Goal: Task Accomplishment & Management: Manage account settings

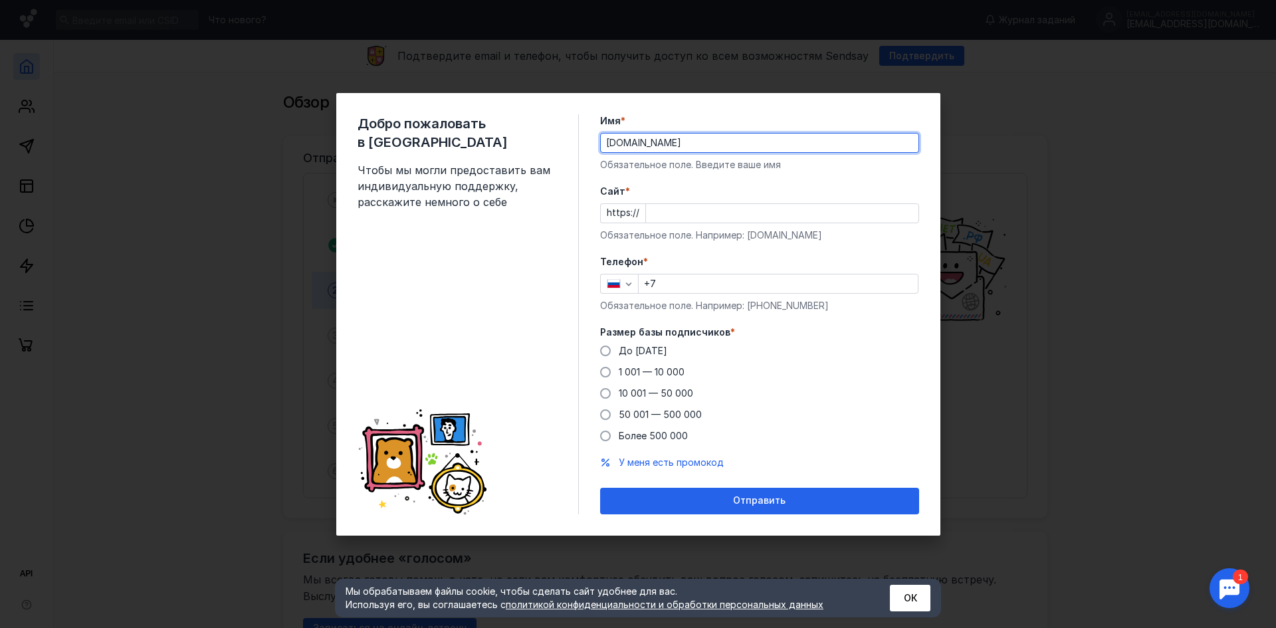
type input "[DOMAIN_NAME]"
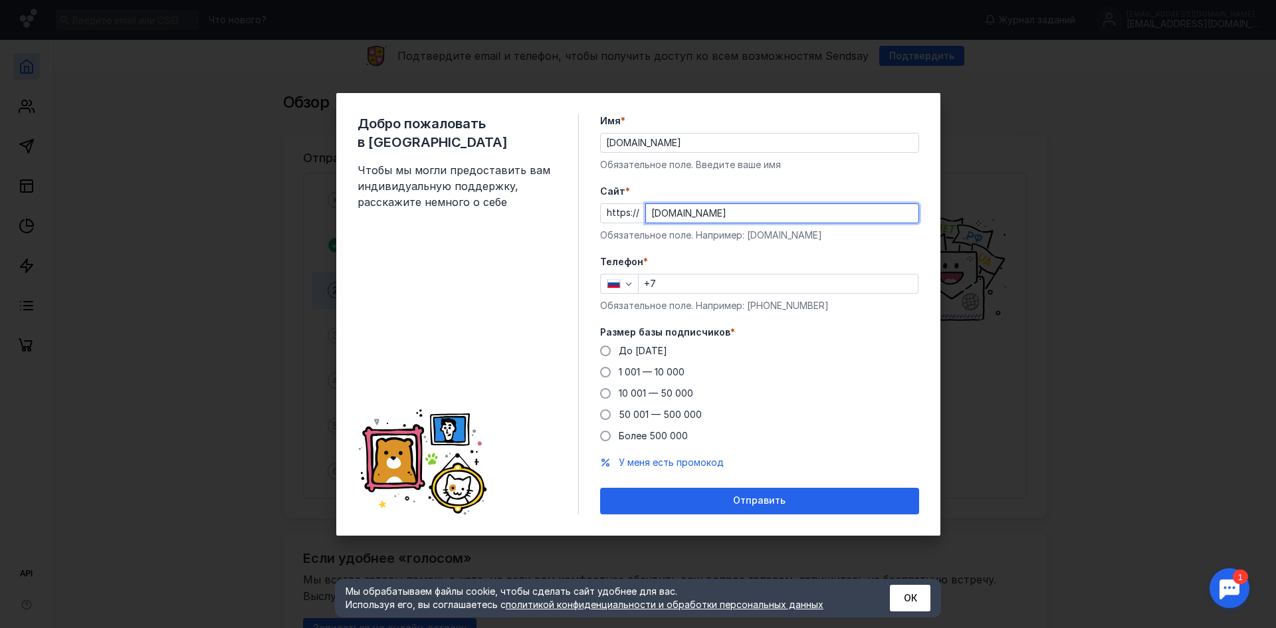
type input "[DOMAIN_NAME]"
click at [700, 284] on input "+7" at bounding box center [778, 283] width 279 height 19
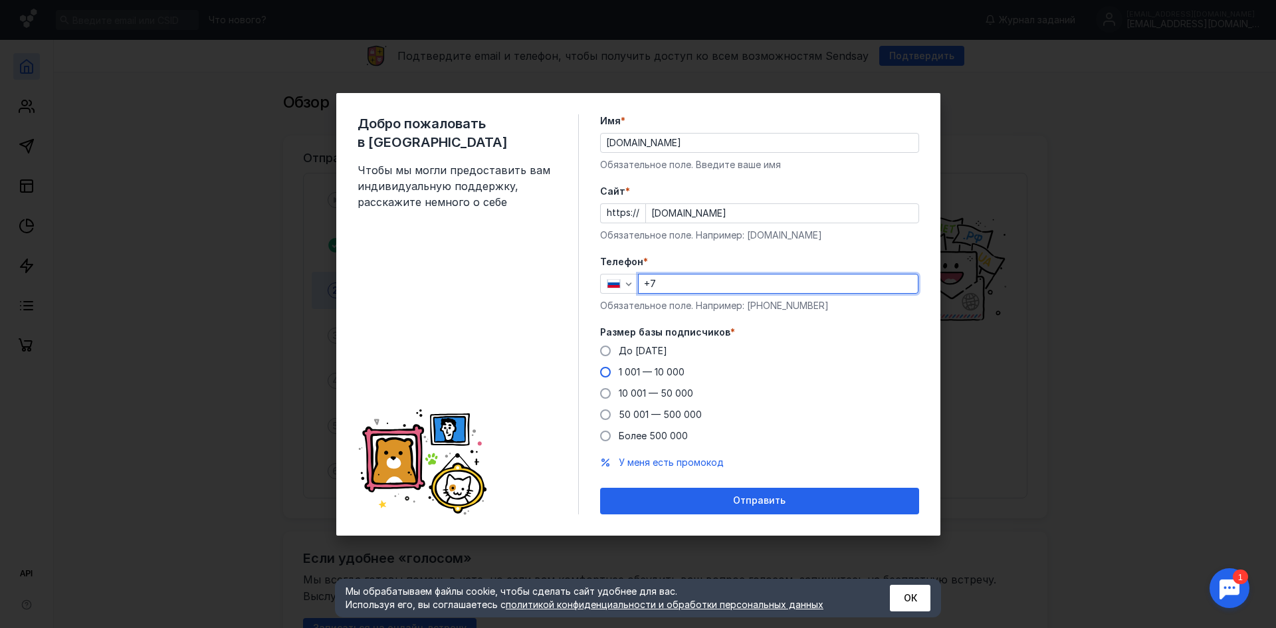
click at [605, 369] on span at bounding box center [605, 372] width 11 height 11
click at [0, 0] on input "1 001 — 10 000" at bounding box center [0, 0] width 0 height 0
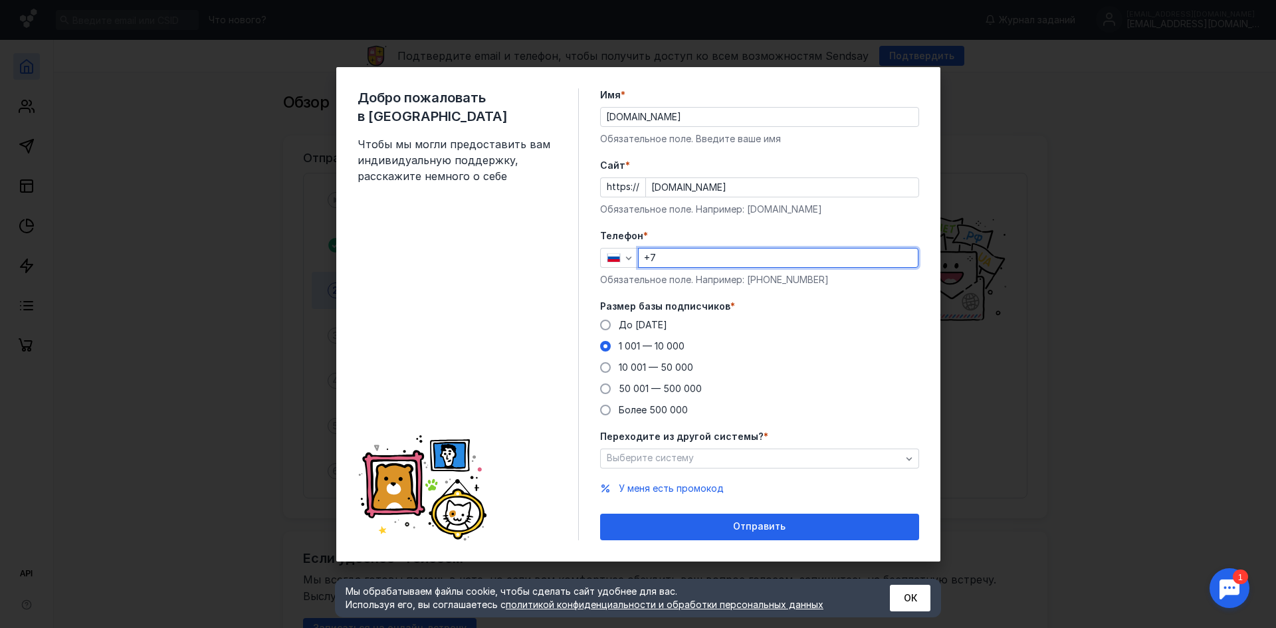
click at [721, 265] on input "+7" at bounding box center [778, 258] width 279 height 19
type input "[PHONE_NUMBER]"
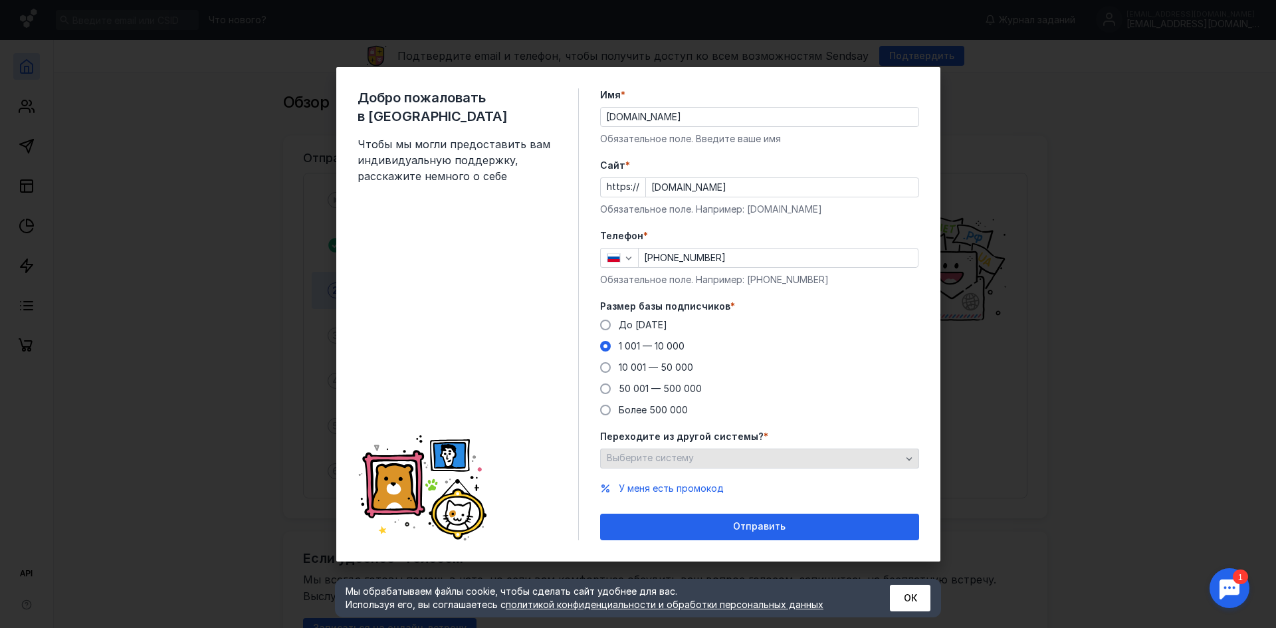
click at [696, 457] on div "Выберите систему" at bounding box center [753, 457] width 301 height 11
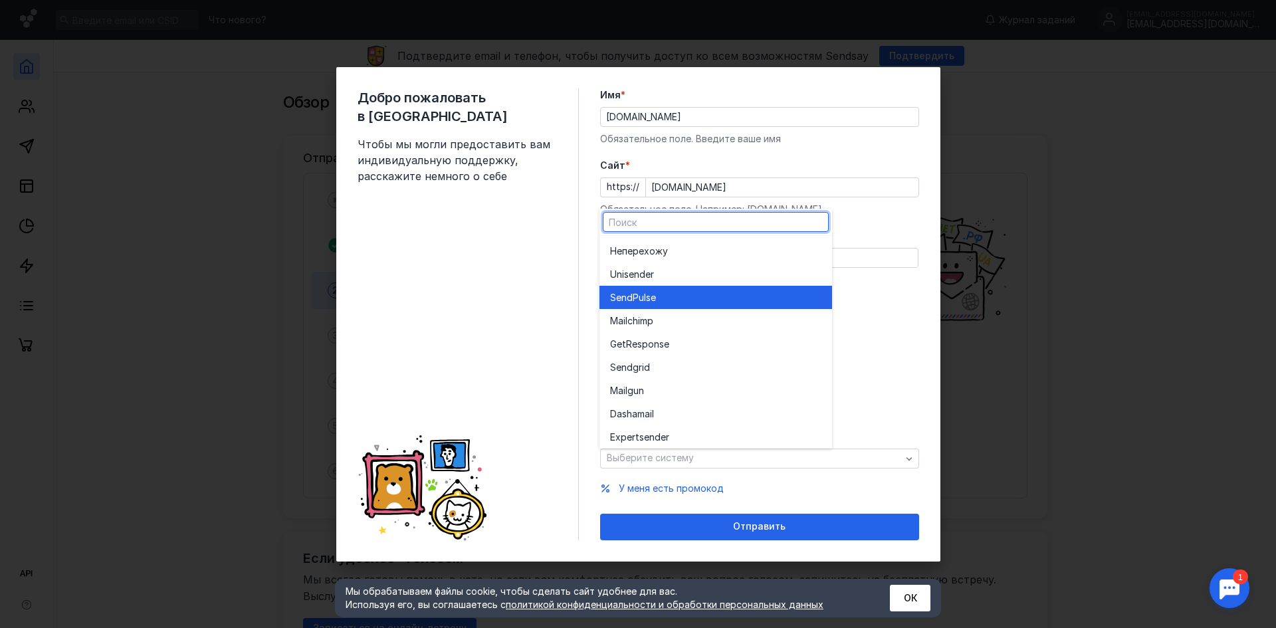
click at [708, 289] on div "SendPuls e" at bounding box center [715, 297] width 211 height 23
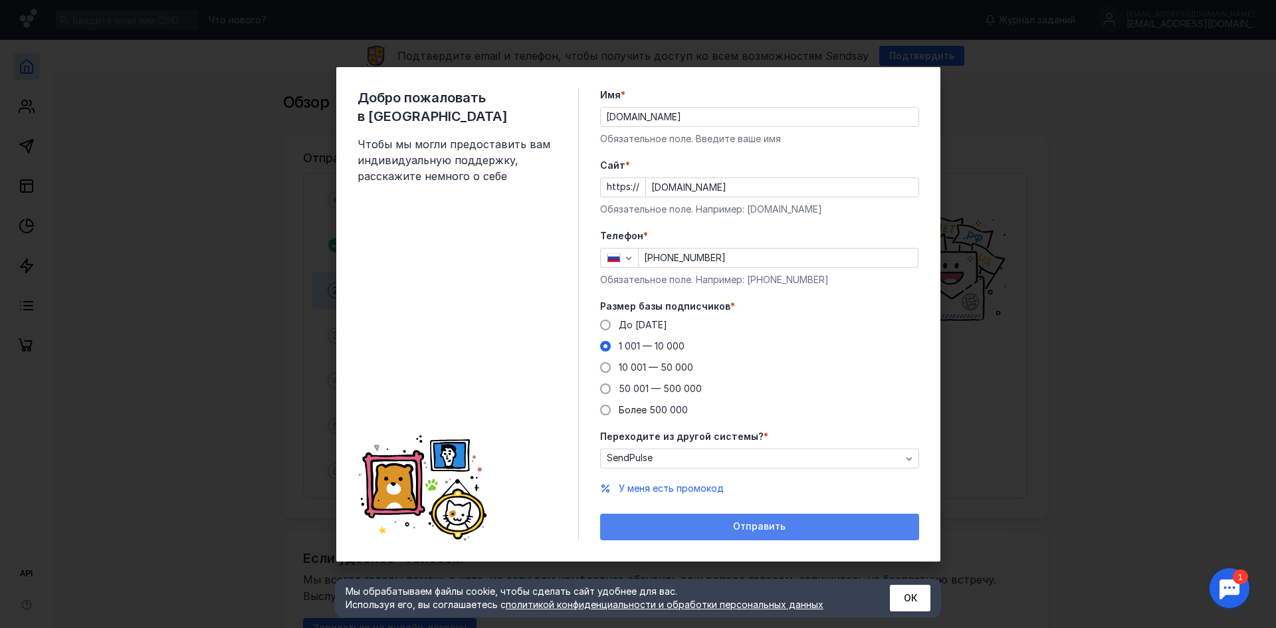
click at [766, 524] on span "Отправить" at bounding box center [759, 526] width 52 height 11
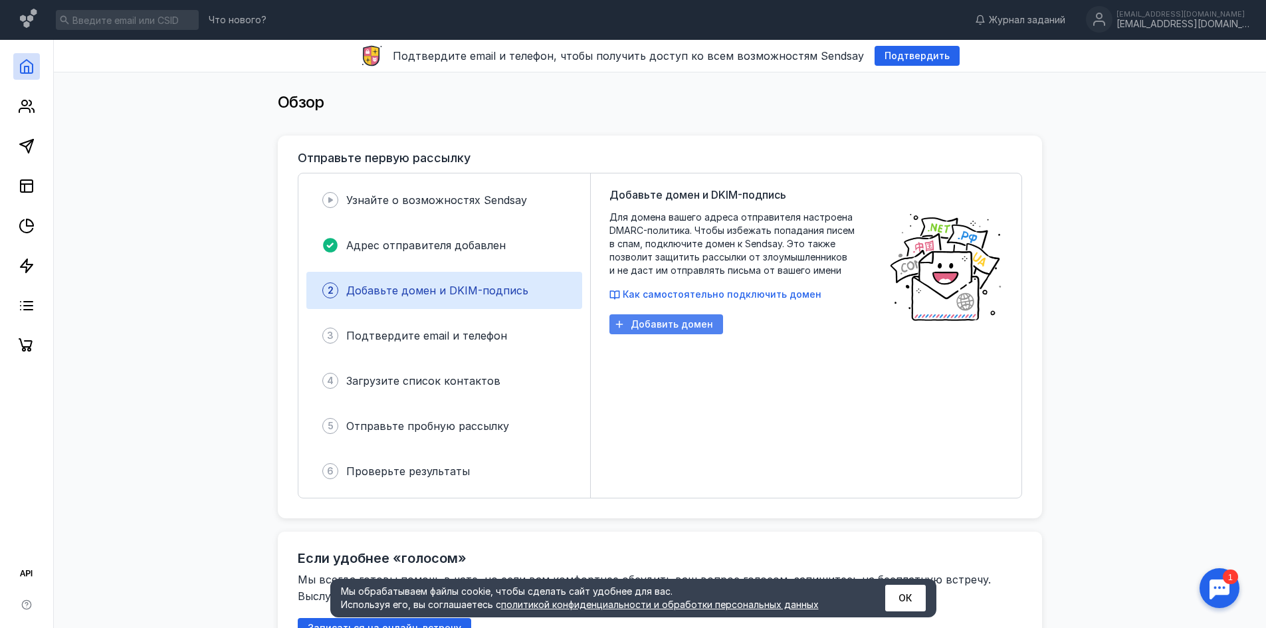
click at [671, 320] on span "Добавить домен" at bounding box center [672, 324] width 82 height 11
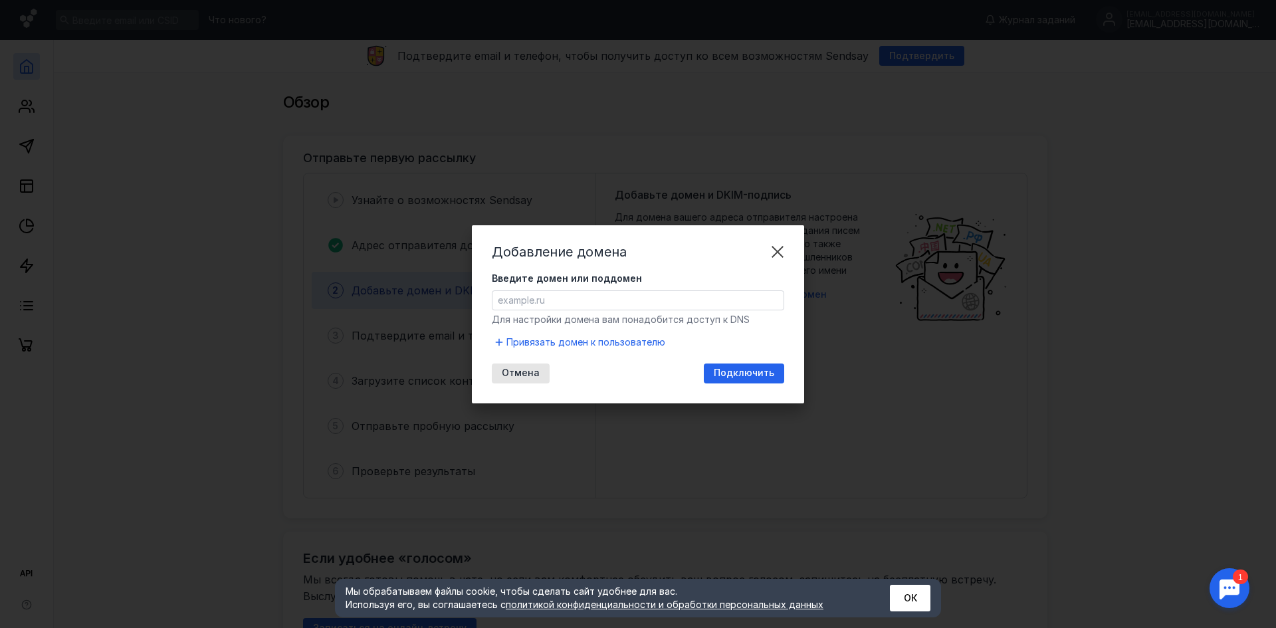
click at [575, 300] on input "Введите домен или поддомен" at bounding box center [637, 300] width 291 height 19
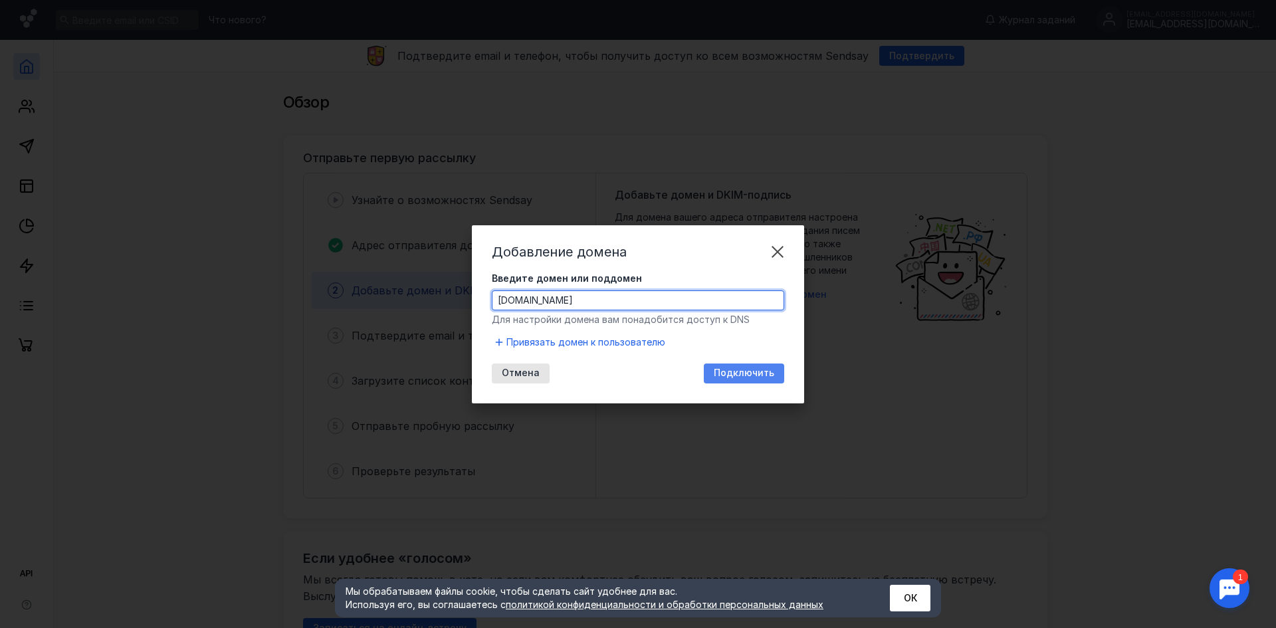
type input "[DOMAIN_NAME]"
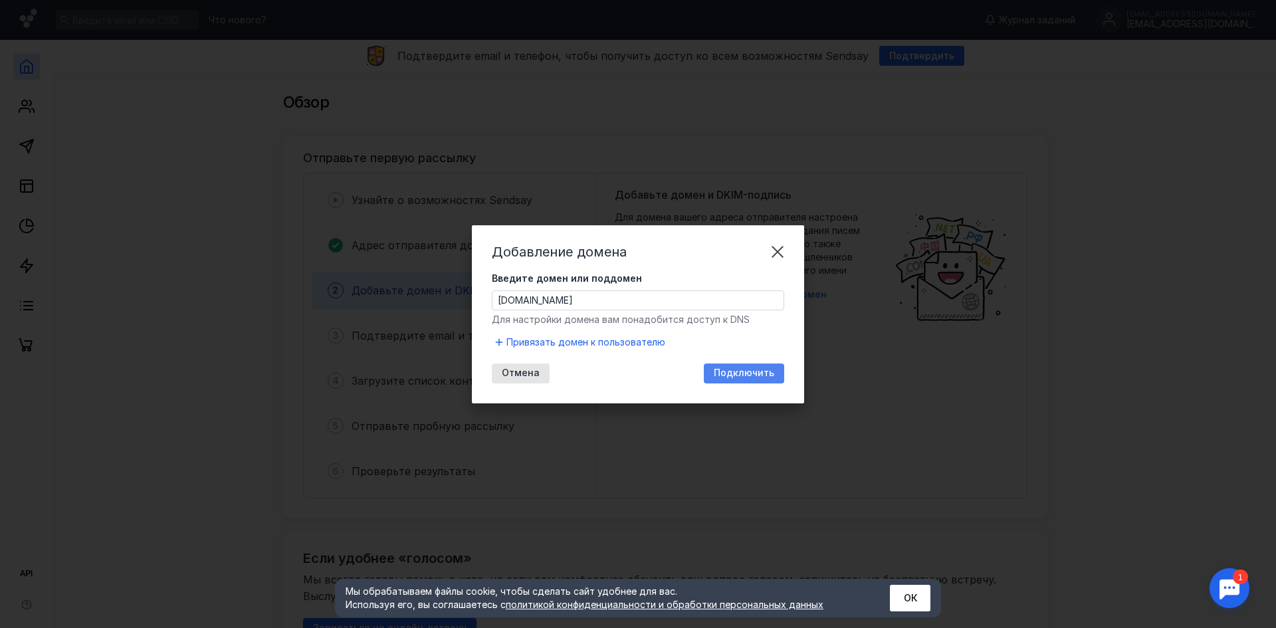
click at [745, 373] on span "Подключить" at bounding box center [744, 372] width 60 height 11
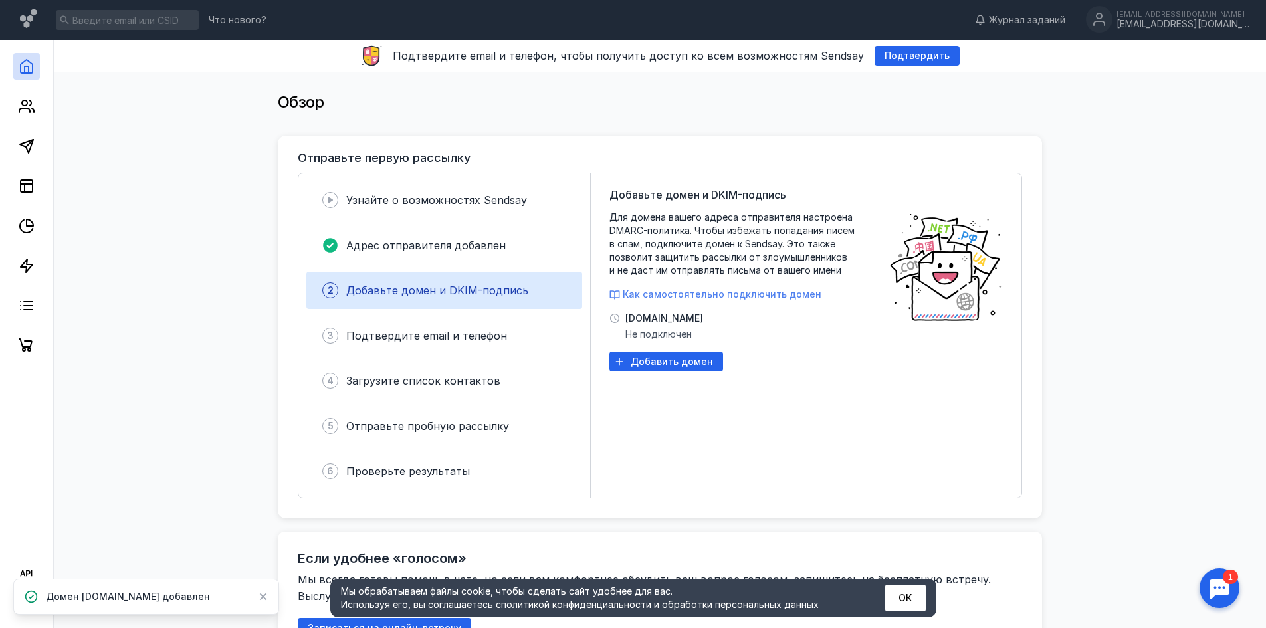
click at [658, 294] on span "Как самостоятельно подключить домен" at bounding box center [722, 293] width 199 height 11
click at [1241, 23] on div "[EMAIL_ADDRESS][DOMAIN_NAME]" at bounding box center [1182, 24] width 133 height 11
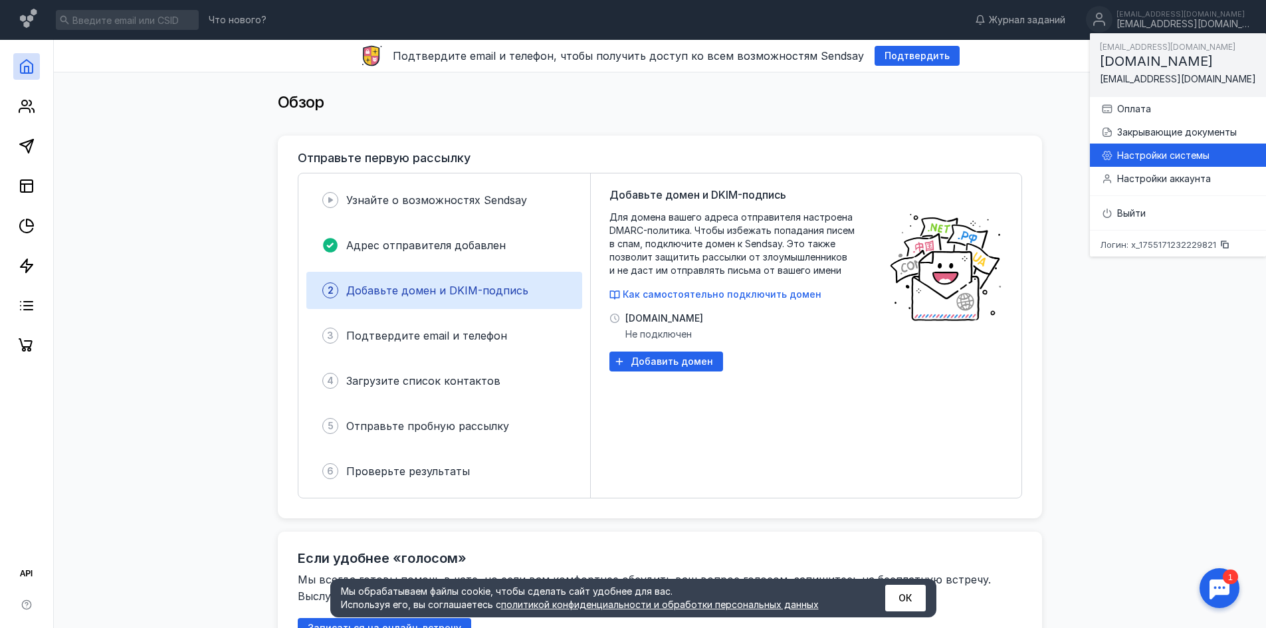
click at [1148, 155] on div "Настройки системы" at bounding box center [1186, 155] width 138 height 13
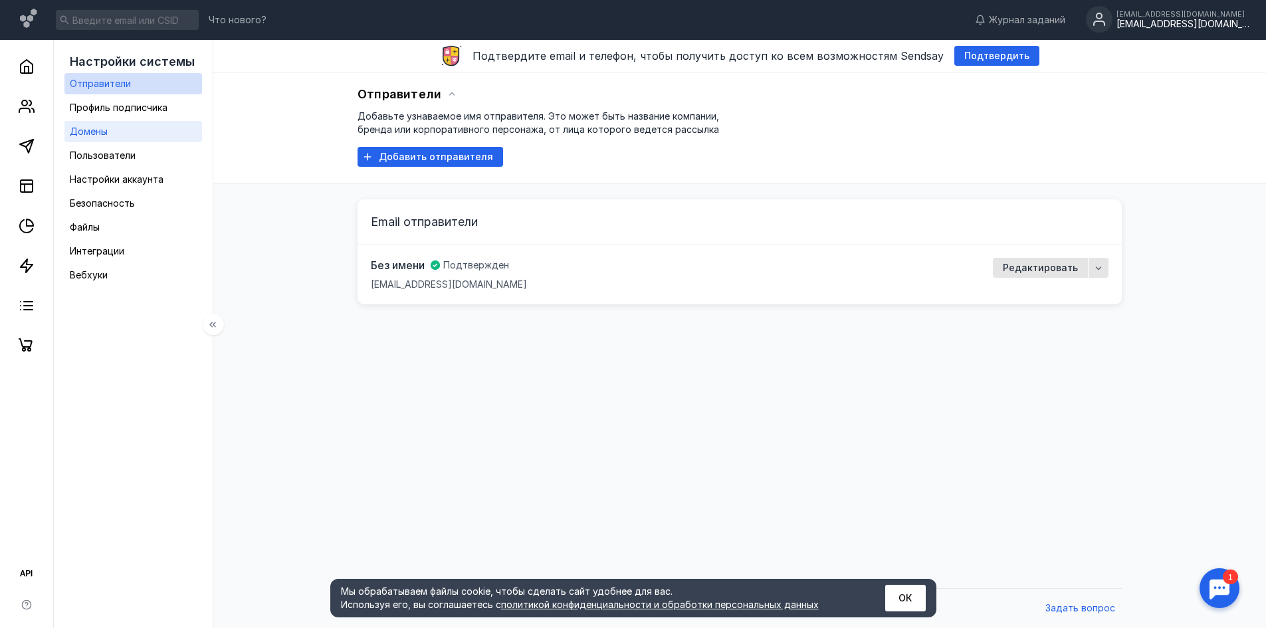
click at [104, 126] on span "Домены" at bounding box center [89, 131] width 38 height 11
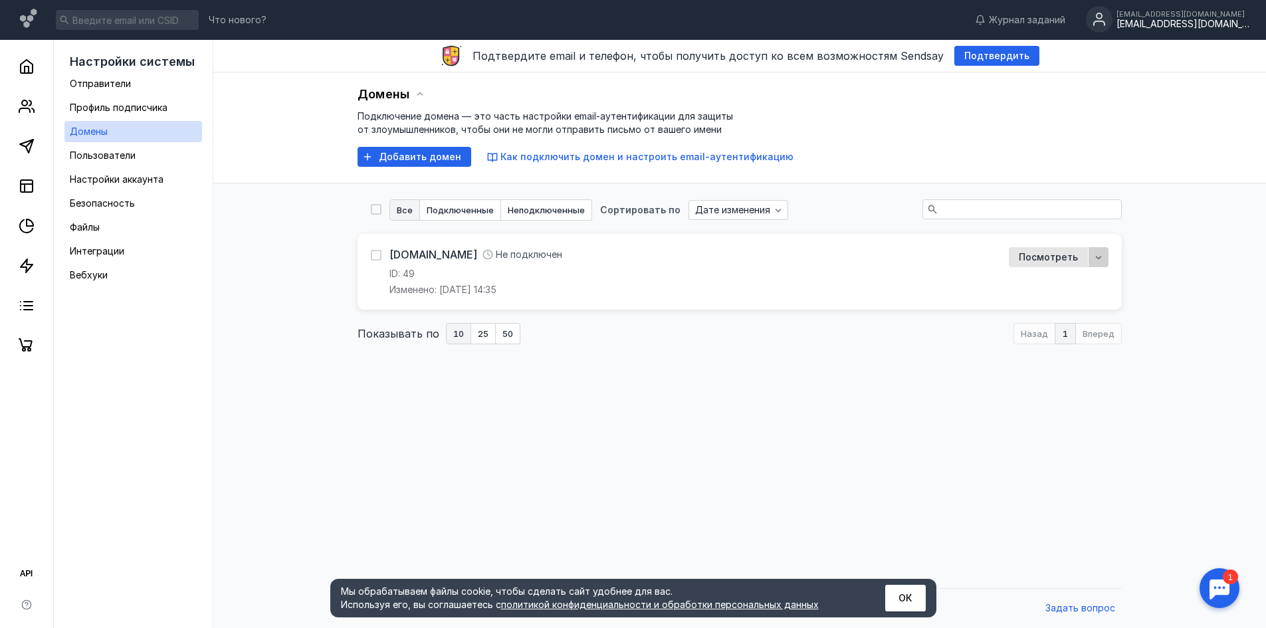
click at [1099, 256] on icon "button" at bounding box center [1098, 257] width 11 height 11
click at [1066, 256] on span "Посмотреть" at bounding box center [1048, 257] width 59 height 11
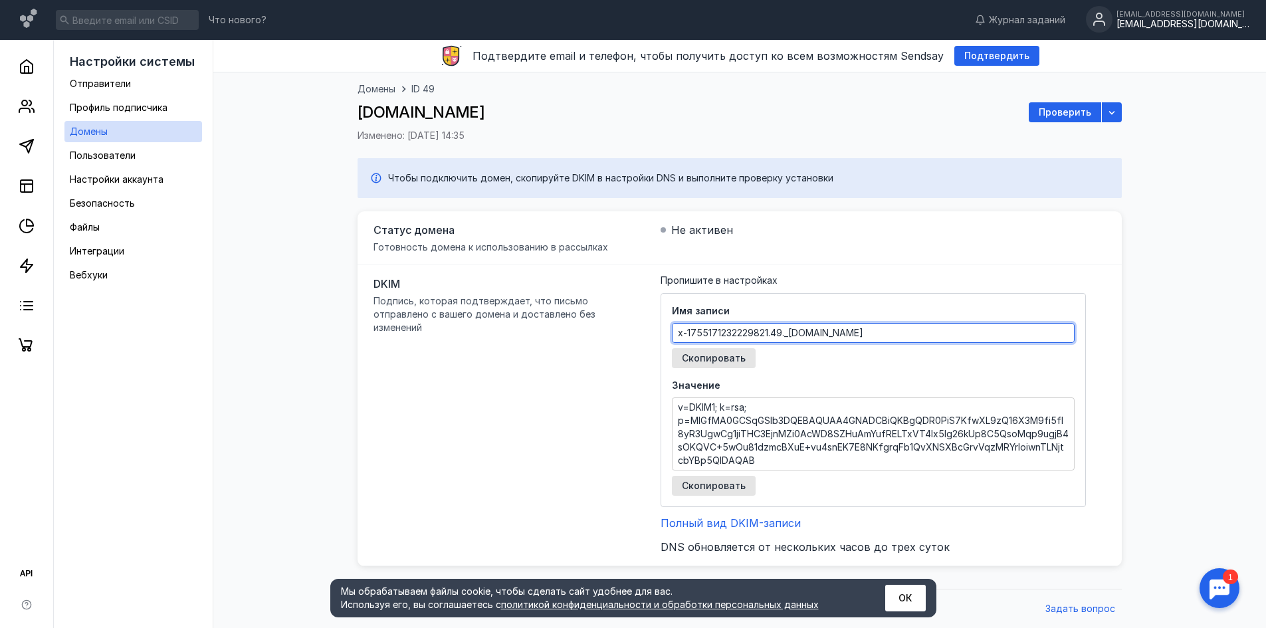
drag, startPoint x: 674, startPoint y: 330, endPoint x: 917, endPoint y: 333, distance: 242.5
click at [917, 333] on textarea "x-1755171232229821.49._[DOMAIN_NAME]" at bounding box center [872, 333] width 401 height 19
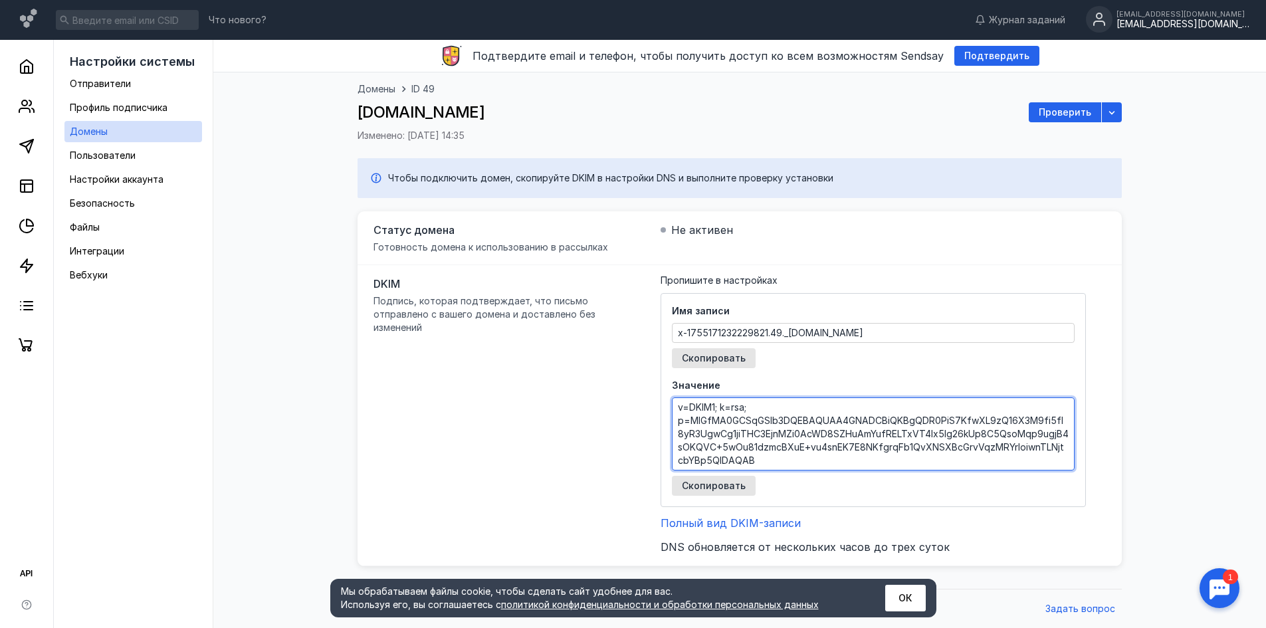
drag, startPoint x: 678, startPoint y: 405, endPoint x: 769, endPoint y: 472, distance: 113.1
click at [769, 472] on div "Значение v=DKIM1; k=rsa; p=MIGfMA0GCSqGSIb3DQEBAQUAA4GNADCBiQKBgQDR0PiS7KfwXL9z…" at bounding box center [873, 437] width 403 height 117
click at [736, 476] on div "Скопировать" at bounding box center [714, 486] width 84 height 20
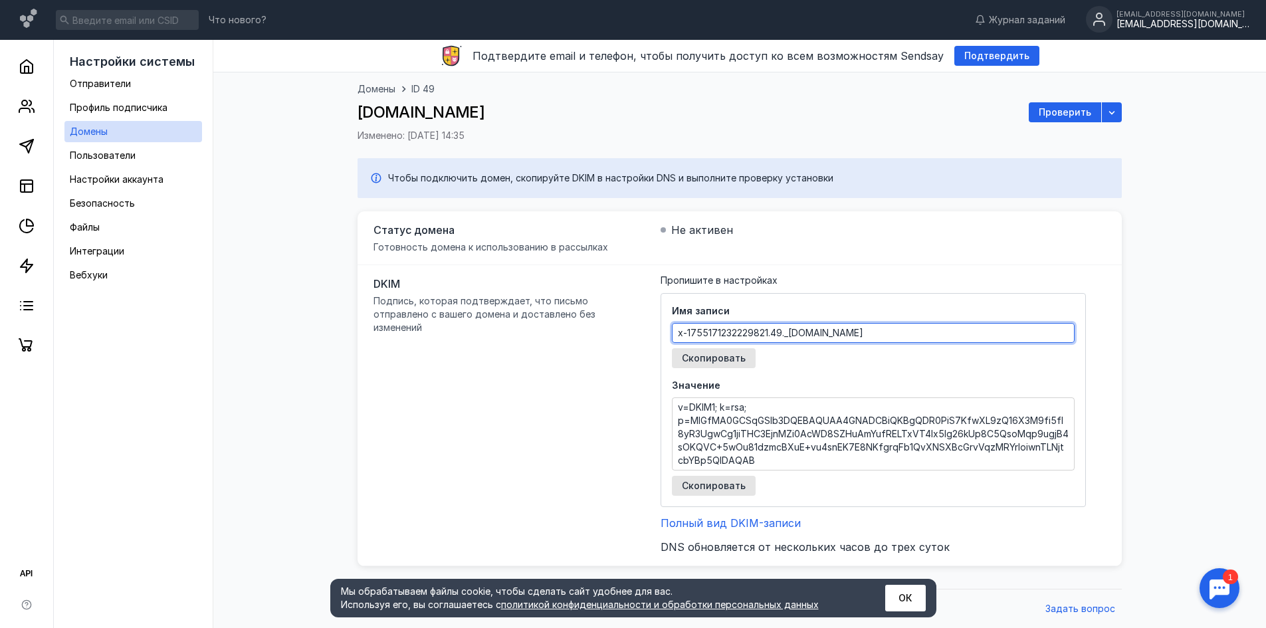
drag, startPoint x: 926, startPoint y: 333, endPoint x: 553, endPoint y: 319, distance: 373.0
click at [553, 319] on div "DKIM Подпись, которая подтверждает, что письмо отправлено с вашего домена и дос…" at bounding box center [739, 415] width 764 height 301
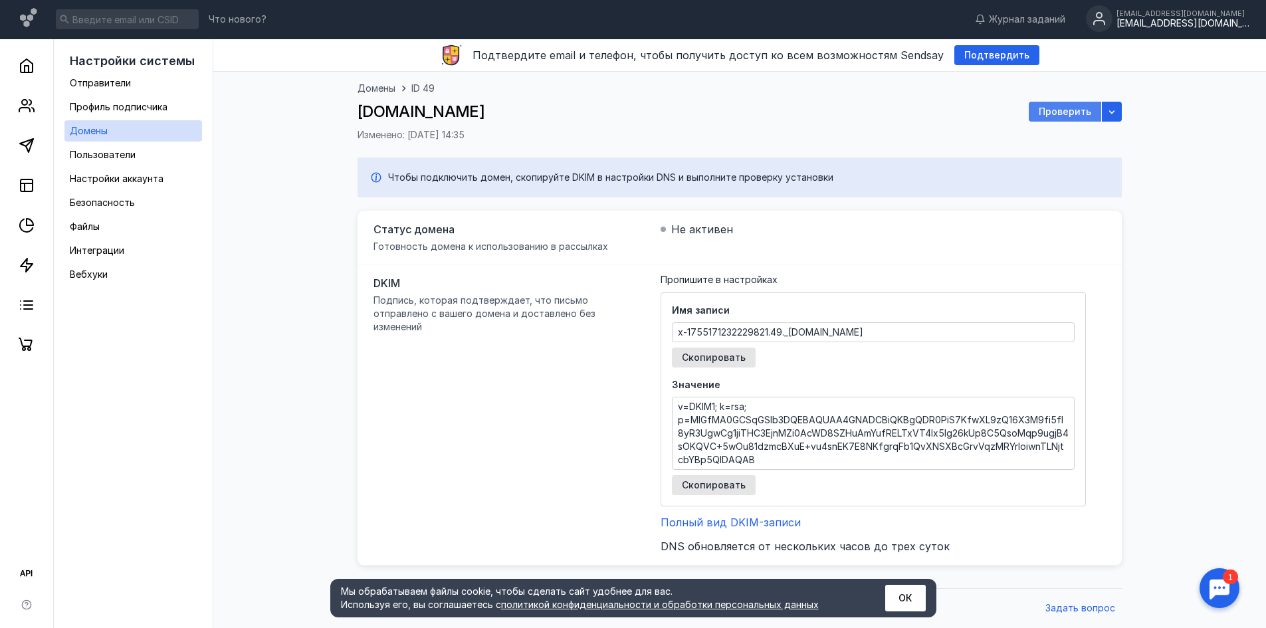
click at [1078, 109] on span "Проверить" at bounding box center [1065, 111] width 52 height 11
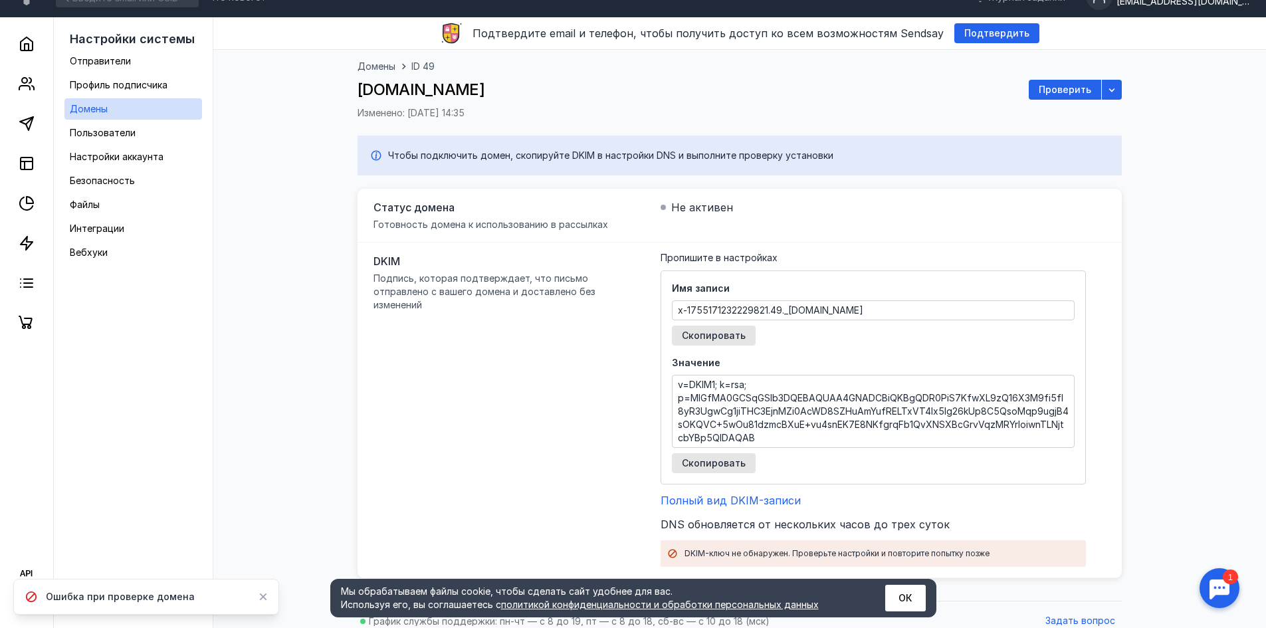
scroll to position [35, 0]
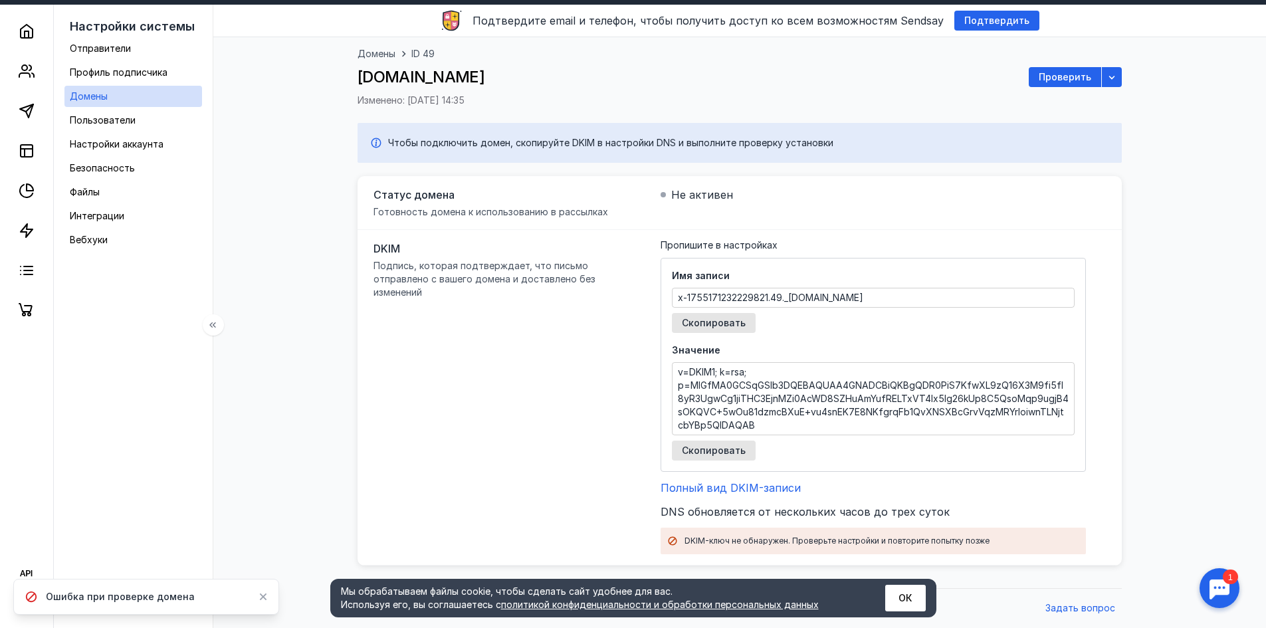
click at [126, 99] on link "Домены" at bounding box center [133, 96] width 138 height 21
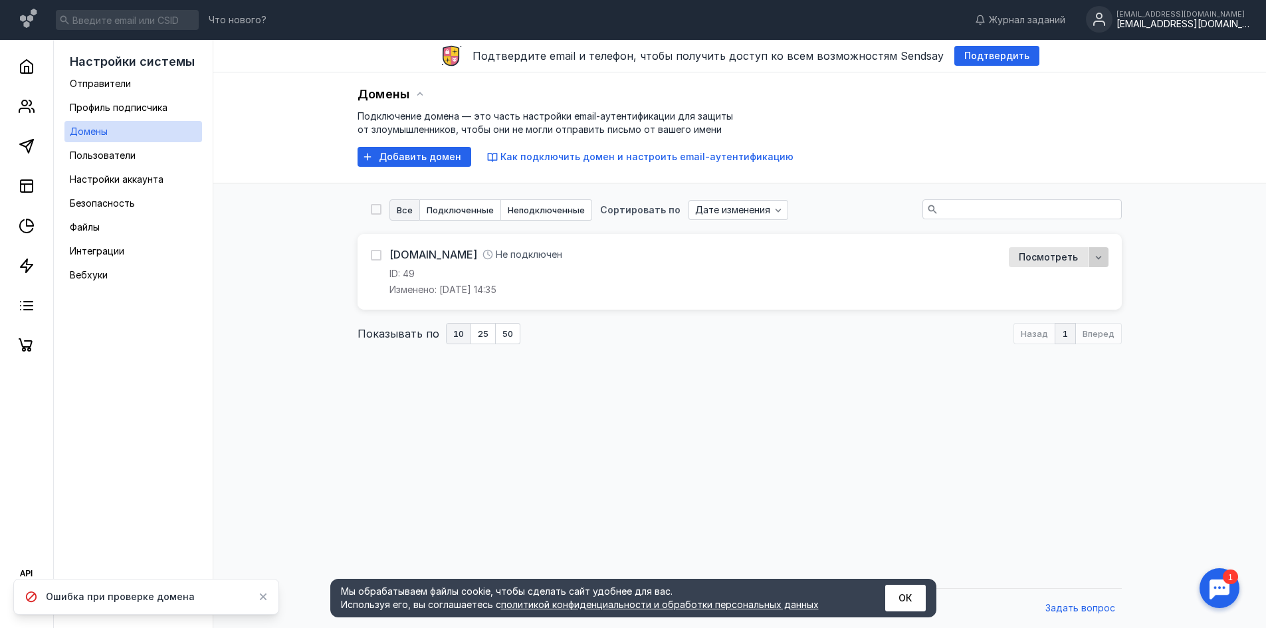
click at [1098, 254] on icon "button" at bounding box center [1098, 257] width 11 height 11
click at [852, 250] on div "[DOMAIN_NAME] Не подключен ID: 49 Изменено: [DATE] 14:35" at bounding box center [682, 271] width 622 height 49
click at [376, 255] on icon at bounding box center [375, 254] width 9 height 9
click at [376, 255] on input "checkbox" at bounding box center [375, 253] width 9 height 9
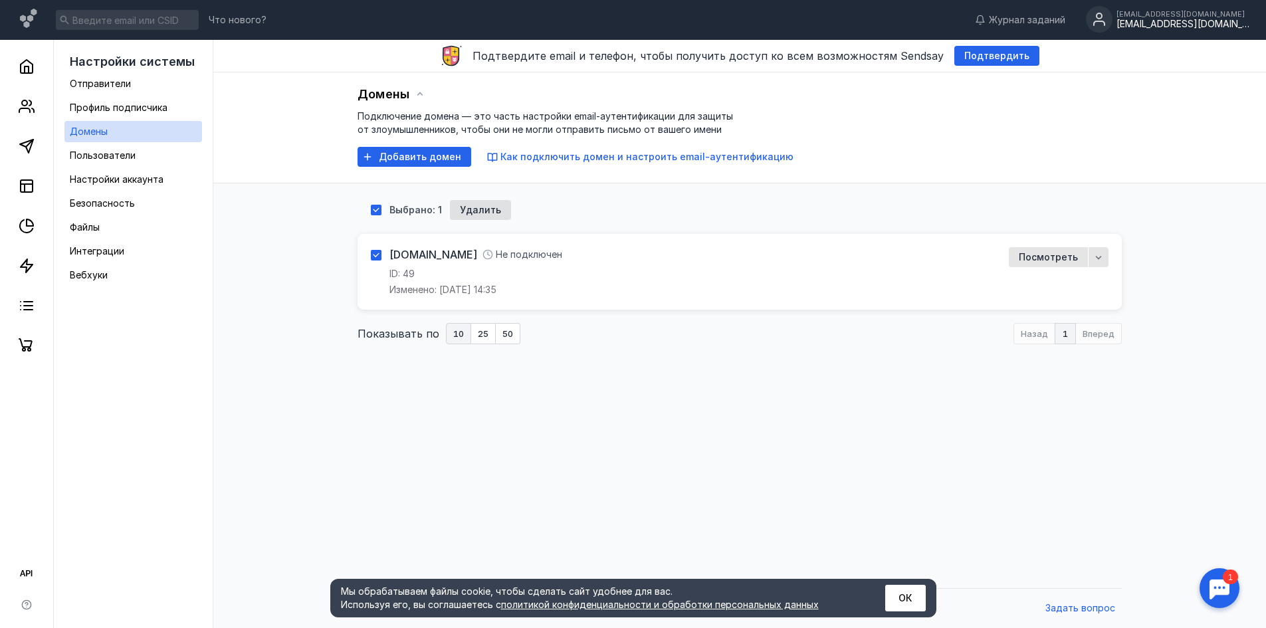
click at [376, 255] on icon at bounding box center [375, 254] width 9 height 9
click at [376, 255] on input "checkbox" at bounding box center [375, 253] width 9 height 9
checkbox input "false"
click at [408, 253] on link "[DOMAIN_NAME]" at bounding box center [433, 254] width 88 height 15
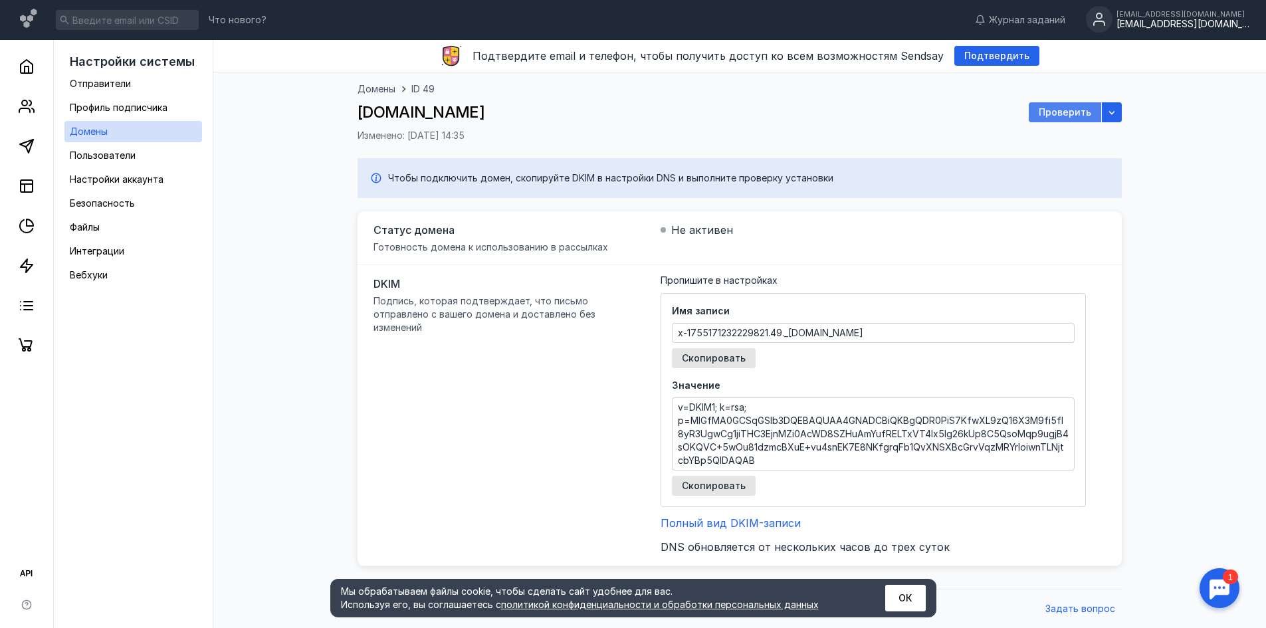
click at [1084, 116] on span "Проверить" at bounding box center [1065, 112] width 52 height 11
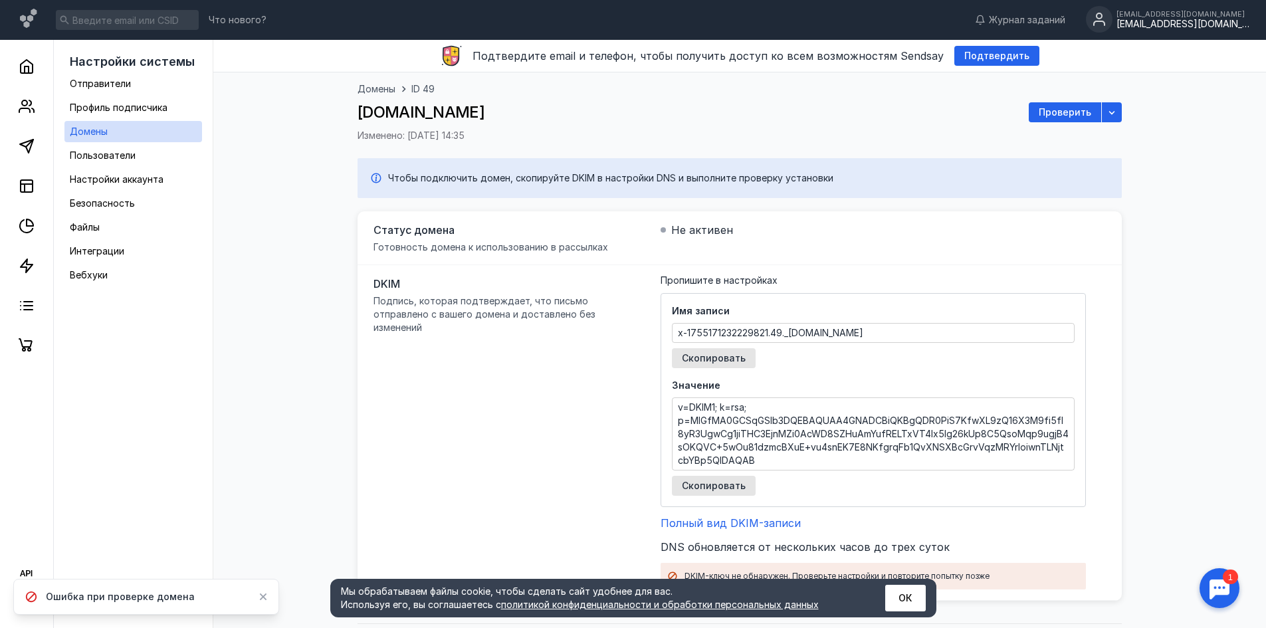
scroll to position [35, 0]
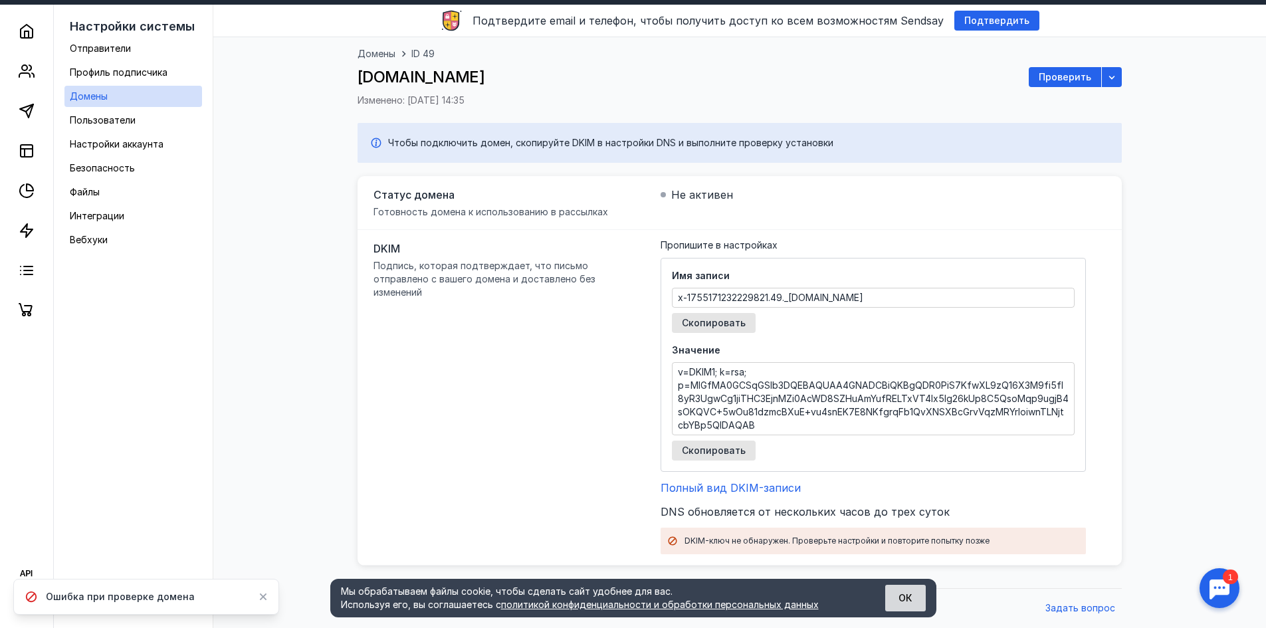
click at [893, 586] on button "ОК" at bounding box center [905, 598] width 41 height 27
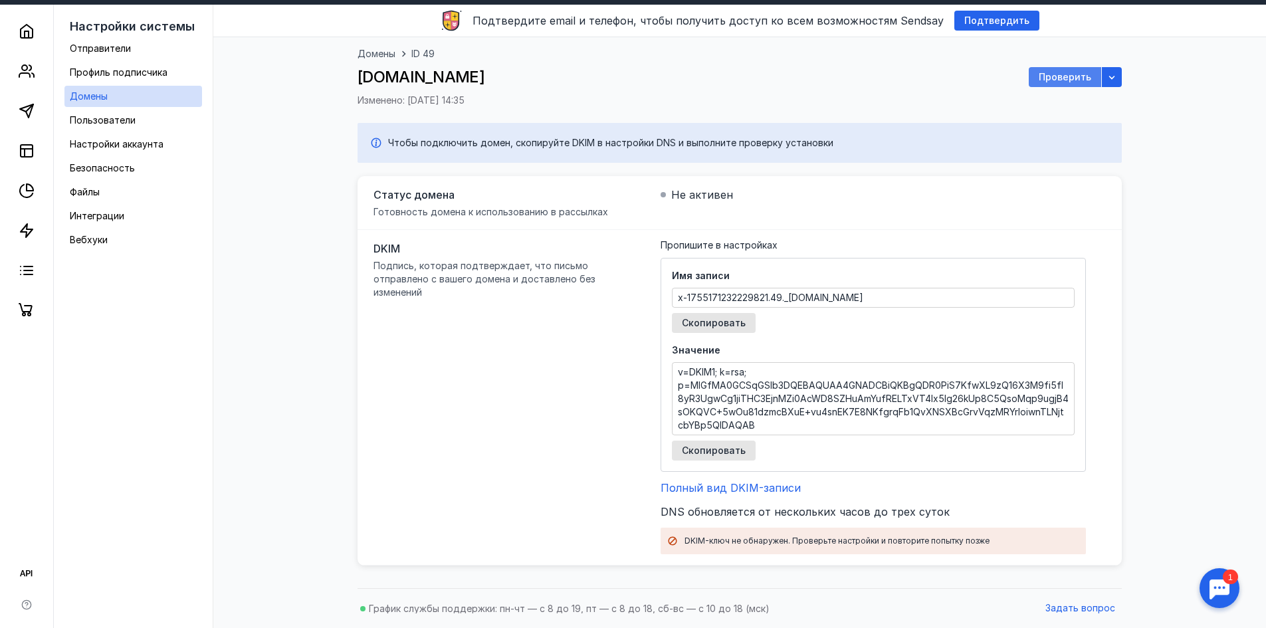
click at [1082, 79] on span "Проверить" at bounding box center [1065, 77] width 52 height 11
click at [1108, 76] on icon "button" at bounding box center [1111, 77] width 11 height 11
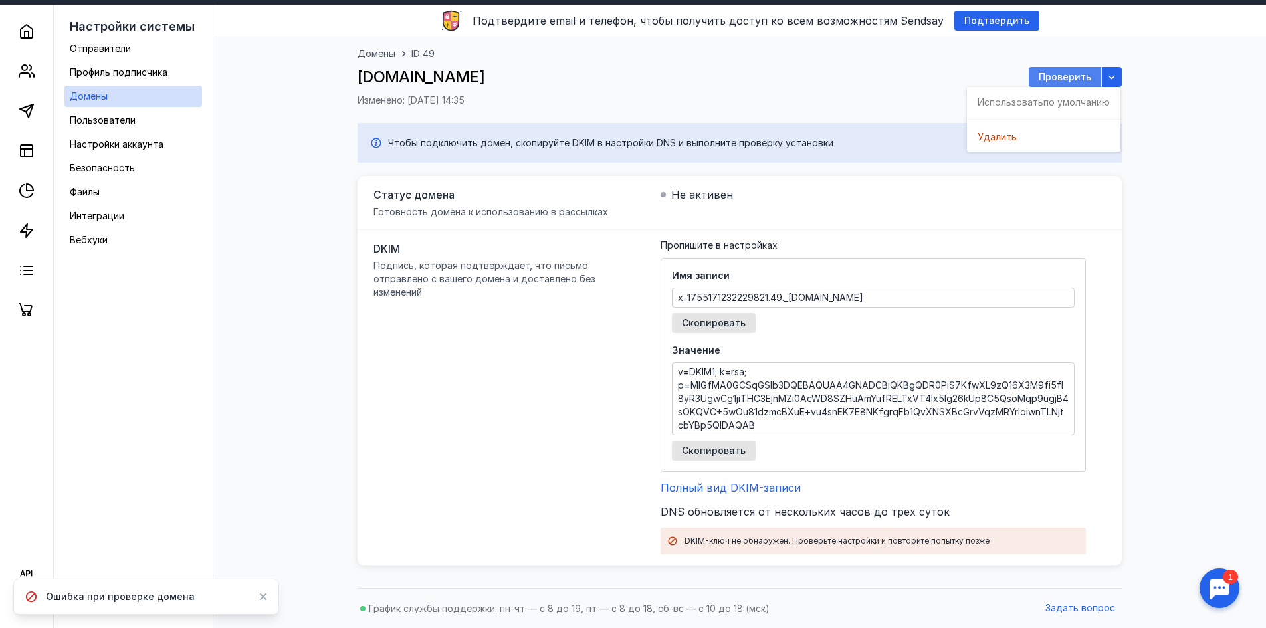
click at [1066, 75] on span "Проверить" at bounding box center [1065, 77] width 52 height 11
click at [1072, 72] on span "Проверить" at bounding box center [1065, 77] width 52 height 11
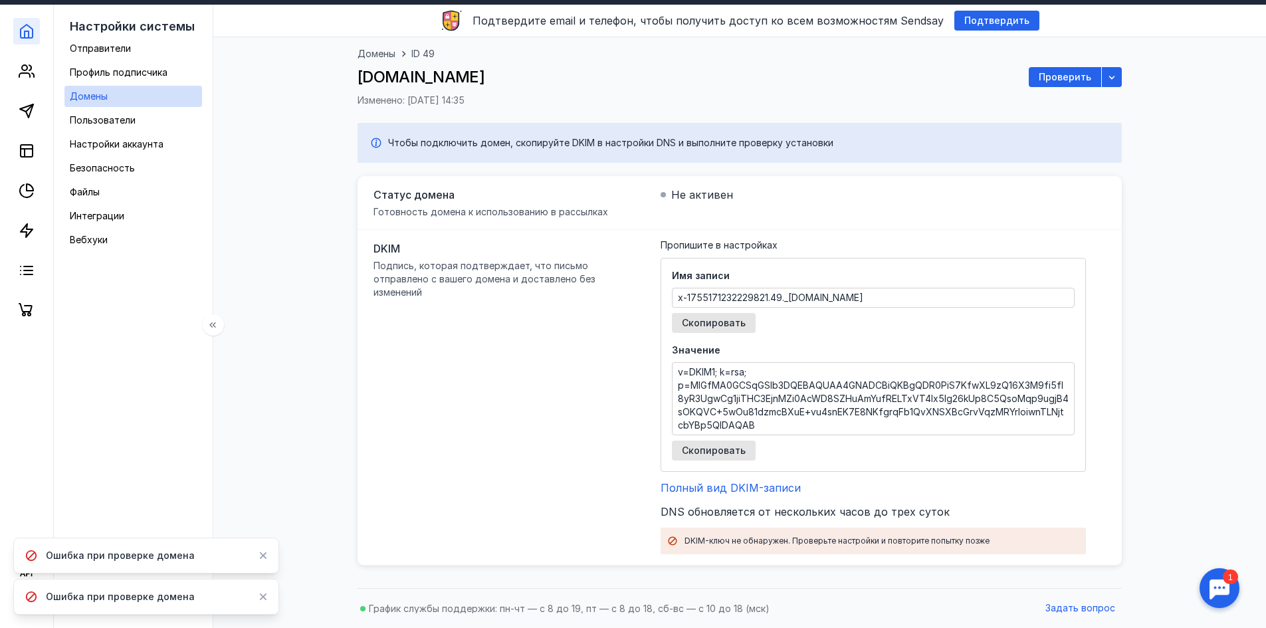
click at [35, 25] on link at bounding box center [26, 31] width 27 height 27
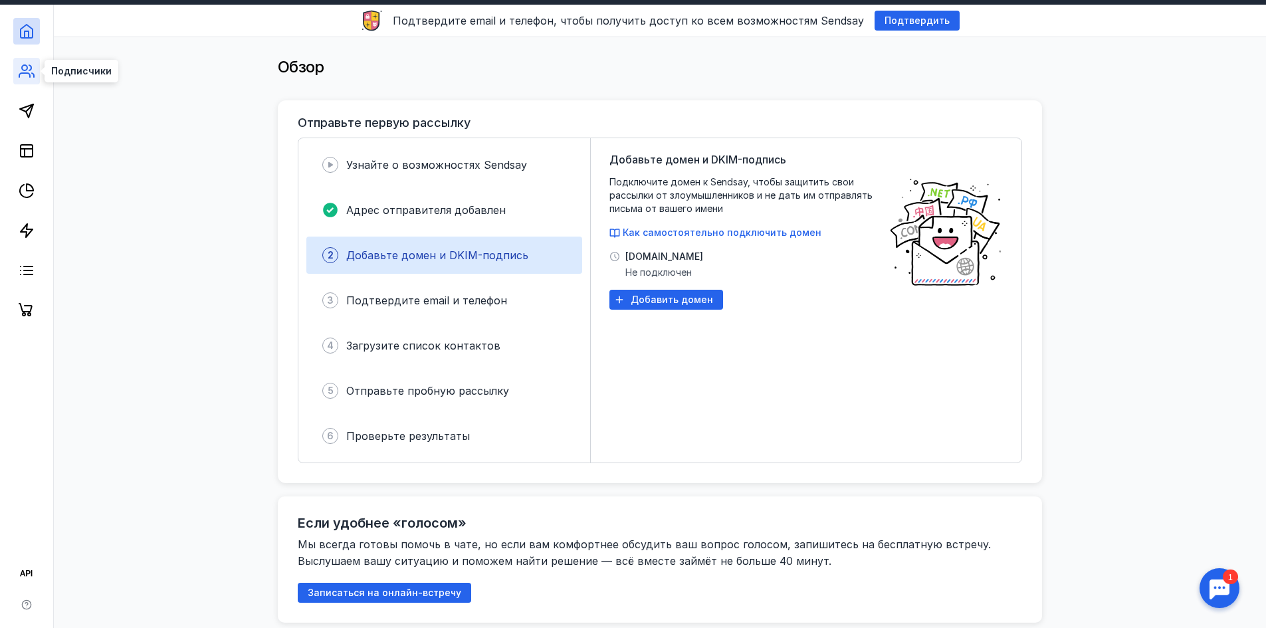
click at [23, 60] on link at bounding box center [26, 71] width 27 height 27
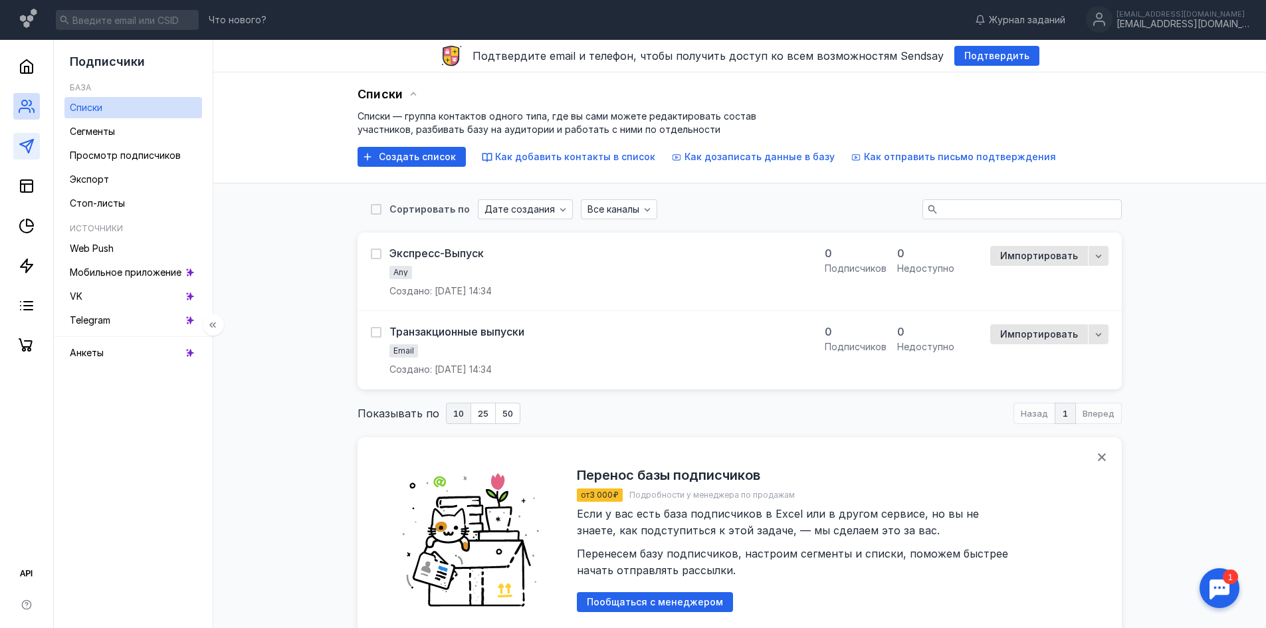
click at [39, 145] on link at bounding box center [26, 146] width 27 height 27
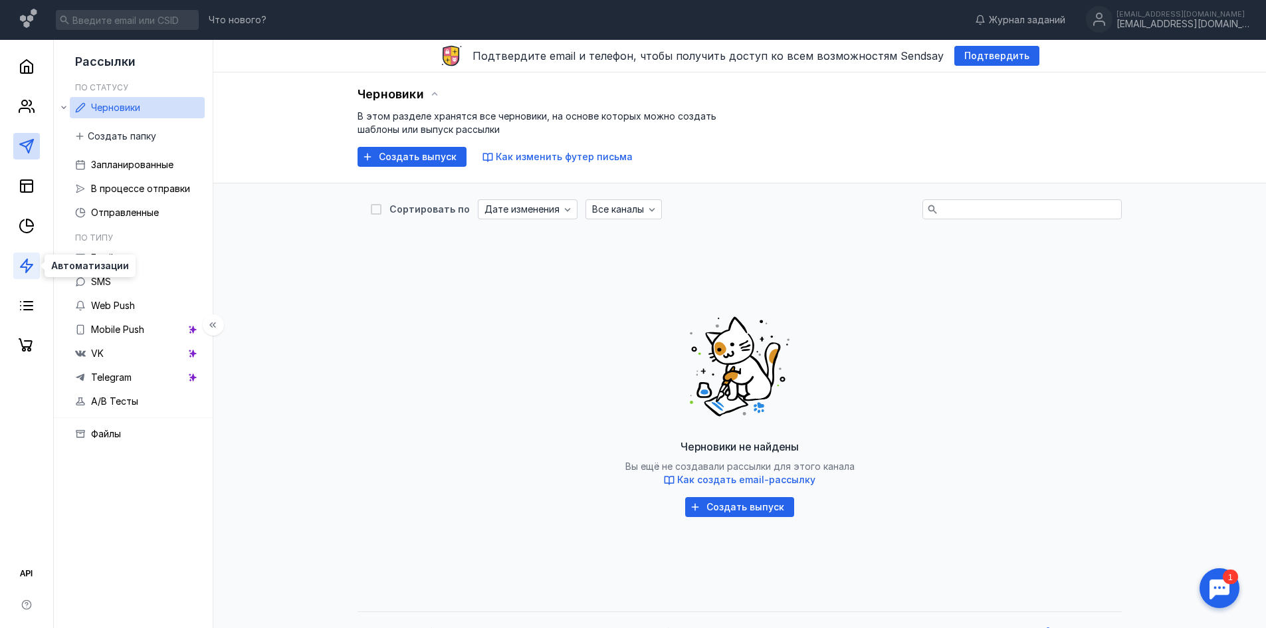
click at [29, 266] on icon at bounding box center [27, 266] width 16 height 16
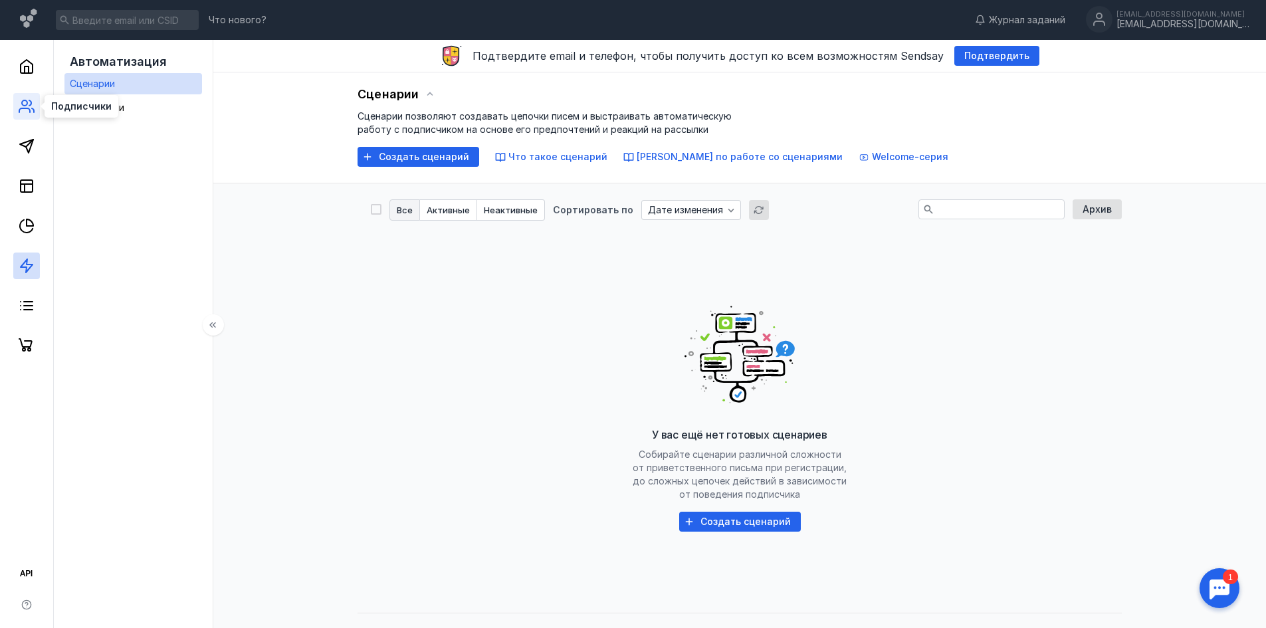
click at [31, 104] on icon at bounding box center [30, 102] width 2 height 5
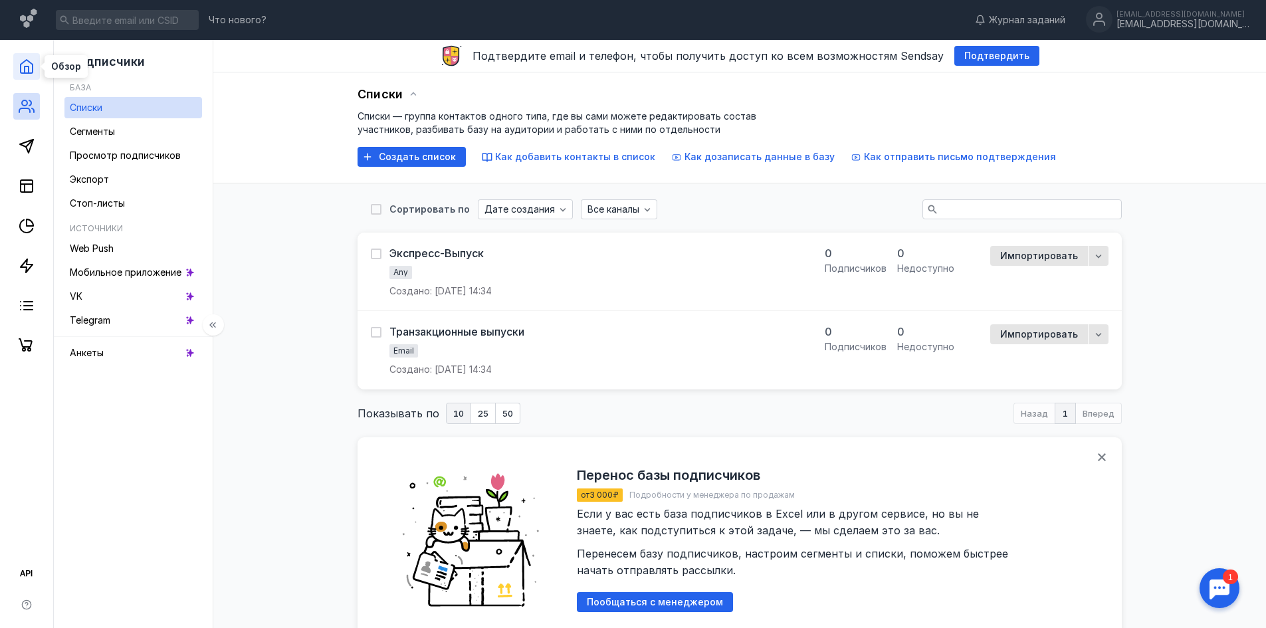
click at [27, 59] on icon at bounding box center [27, 66] width 16 height 16
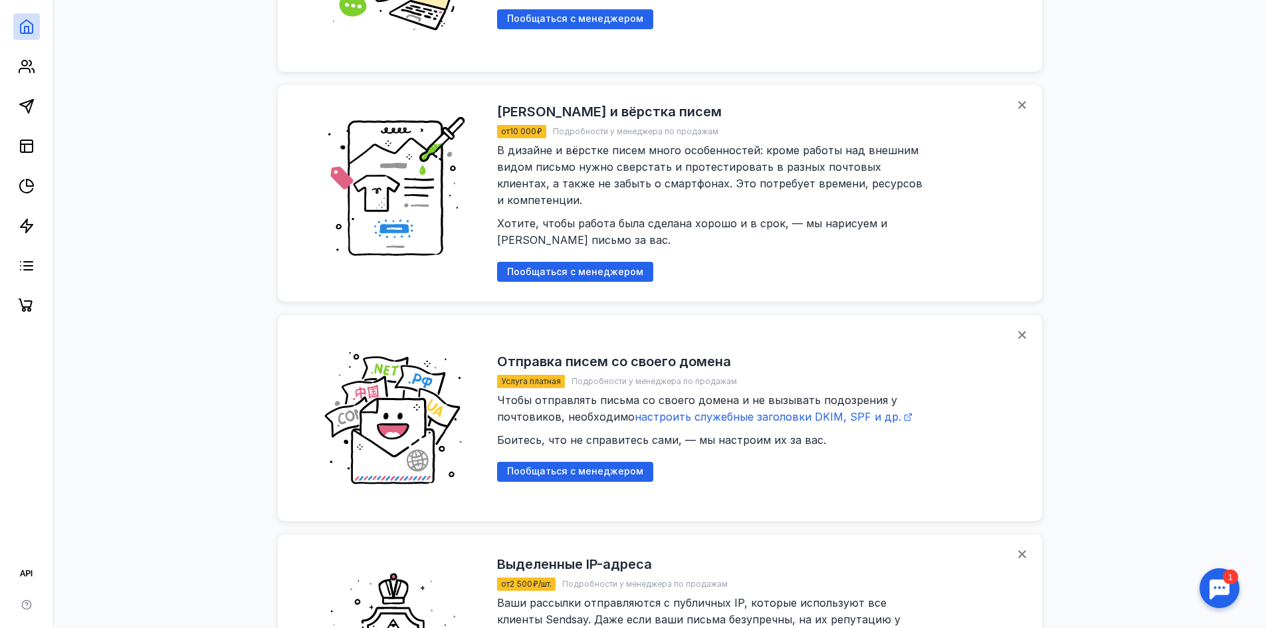
scroll to position [1501, 0]
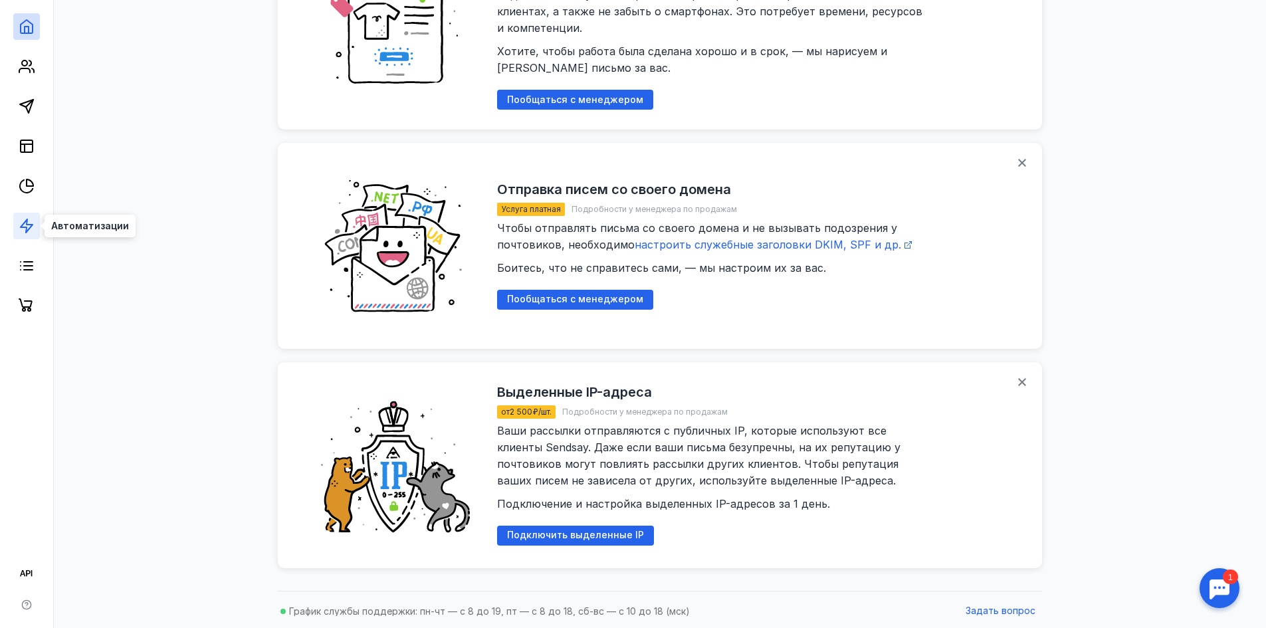
click at [23, 226] on icon at bounding box center [27, 226] width 16 height 16
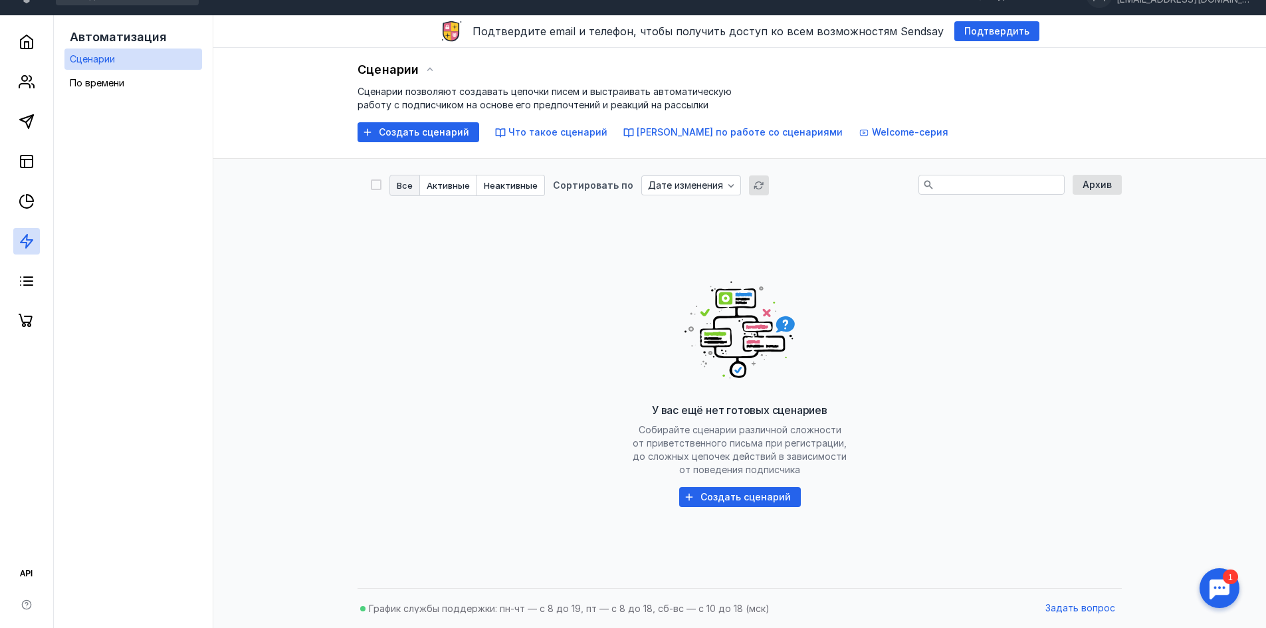
scroll to position [25, 0]
click at [43, 203] on div at bounding box center [26, 174] width 53 height 319
click at [0, 205] on div at bounding box center [26, 174] width 53 height 319
click at [33, 204] on icon at bounding box center [26, 201] width 13 height 13
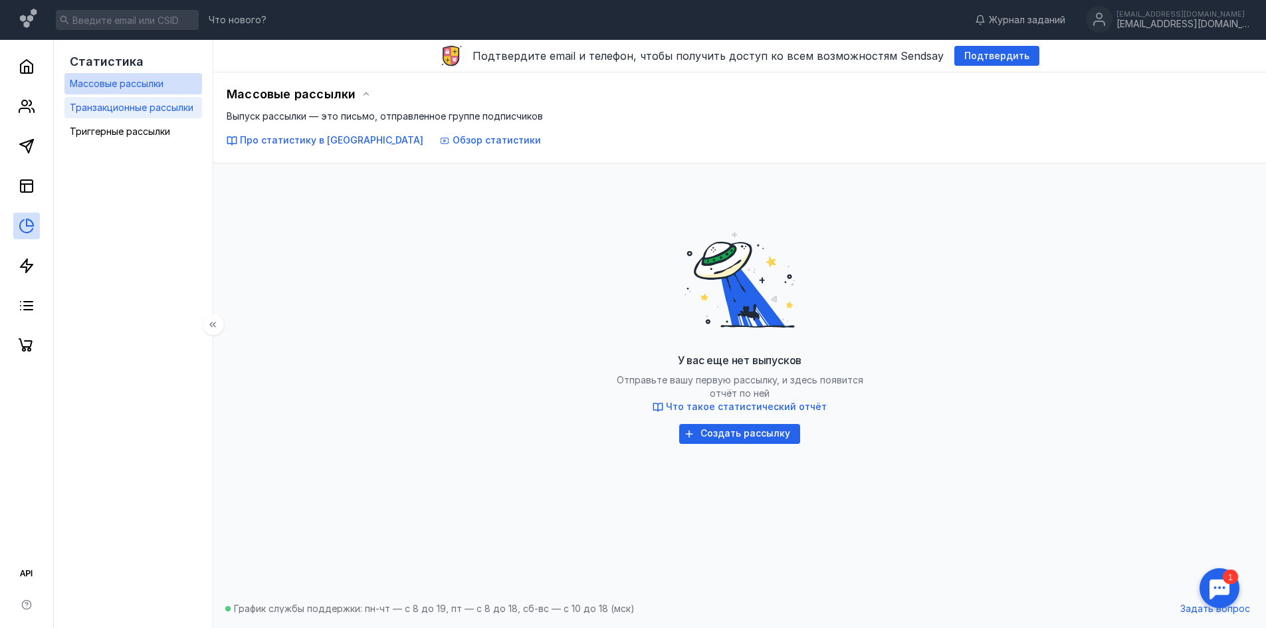
click at [109, 110] on span "Транзакционные рассылки" at bounding box center [132, 107] width 124 height 11
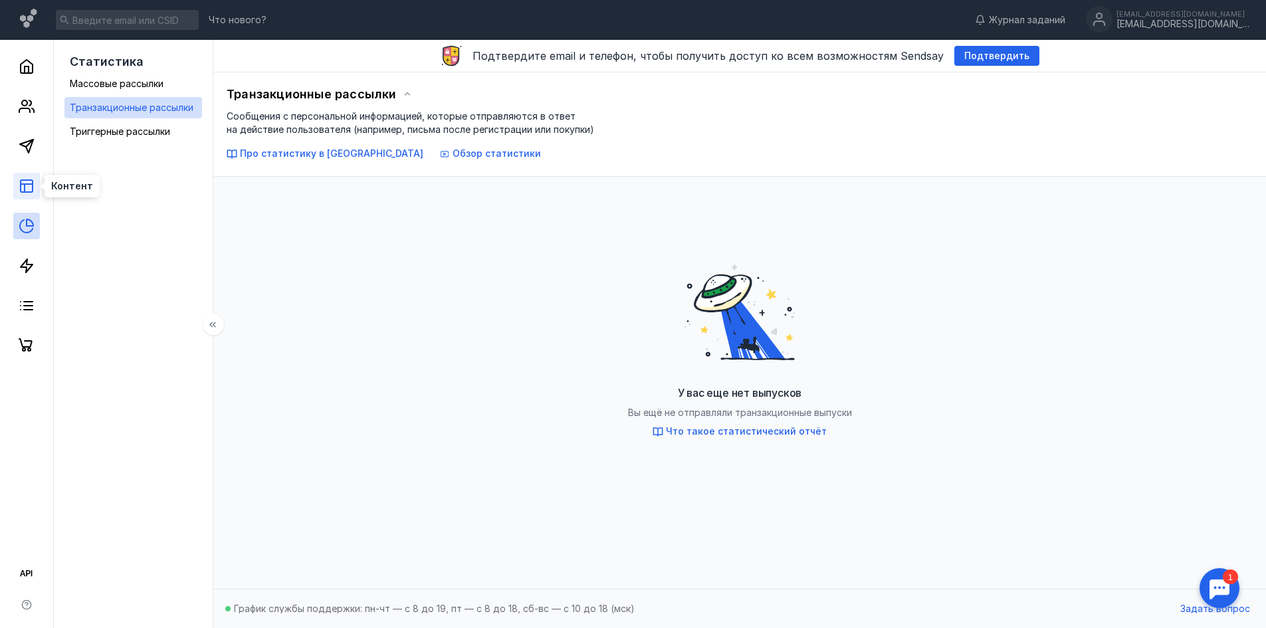
click at [19, 181] on icon at bounding box center [27, 186] width 16 height 16
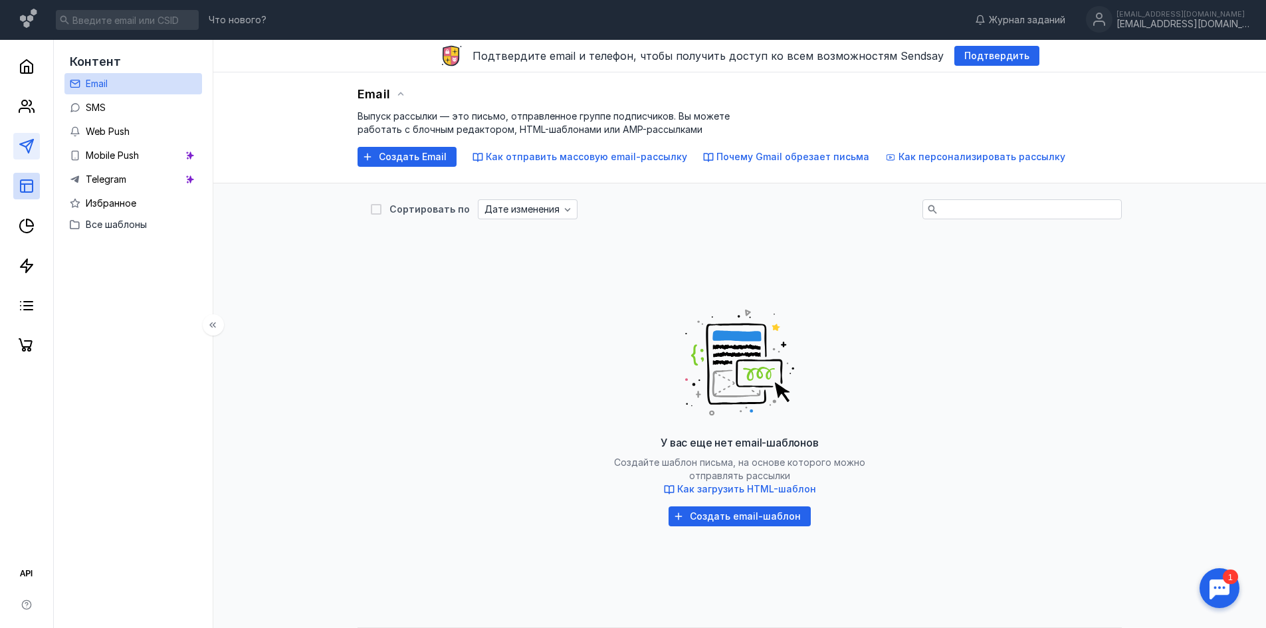
click at [37, 141] on link at bounding box center [26, 146] width 27 height 27
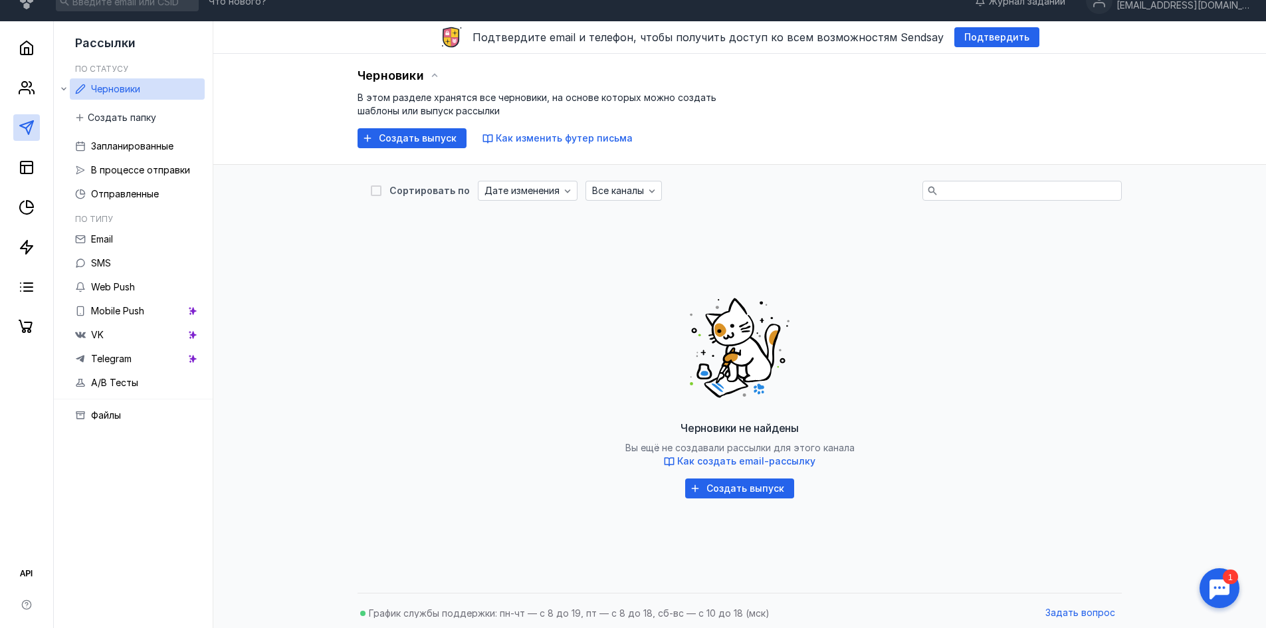
scroll to position [23, 0]
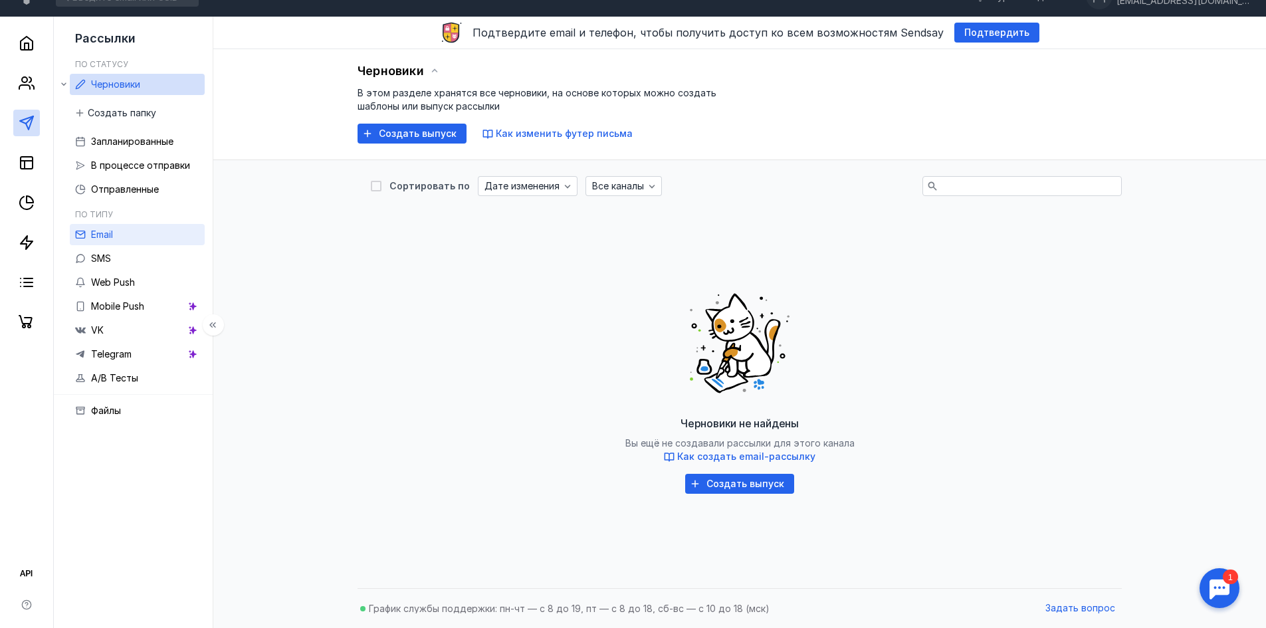
click at [126, 228] on link "Email" at bounding box center [137, 234] width 135 height 21
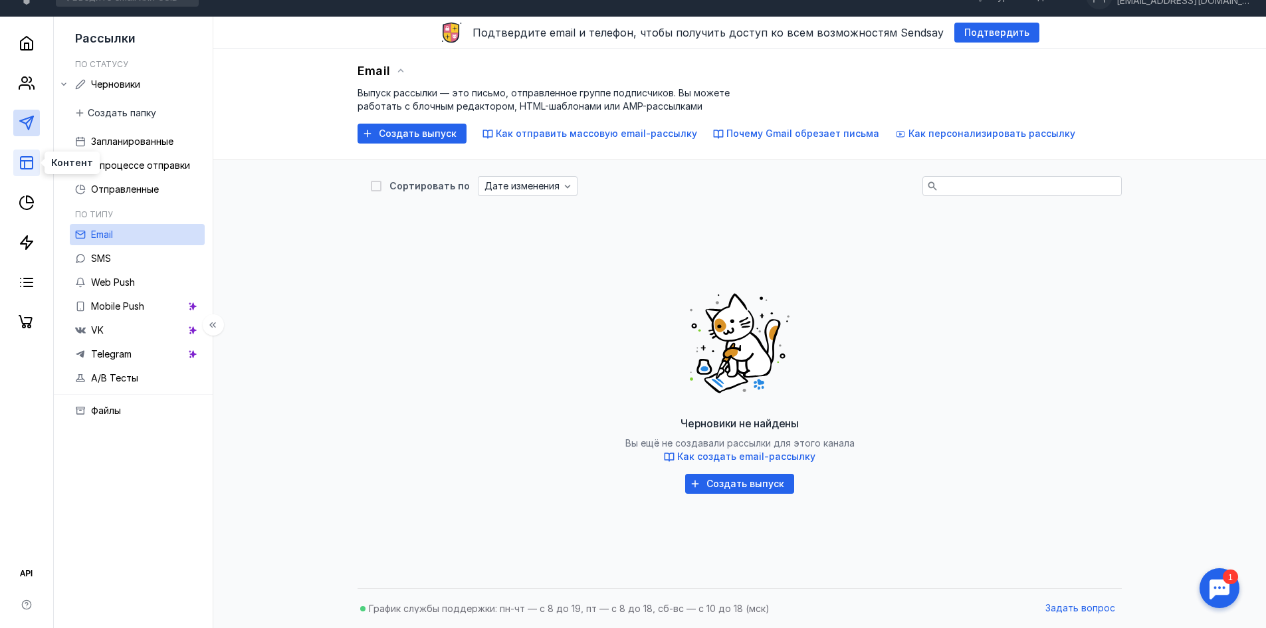
click at [25, 155] on icon at bounding box center [27, 163] width 16 height 16
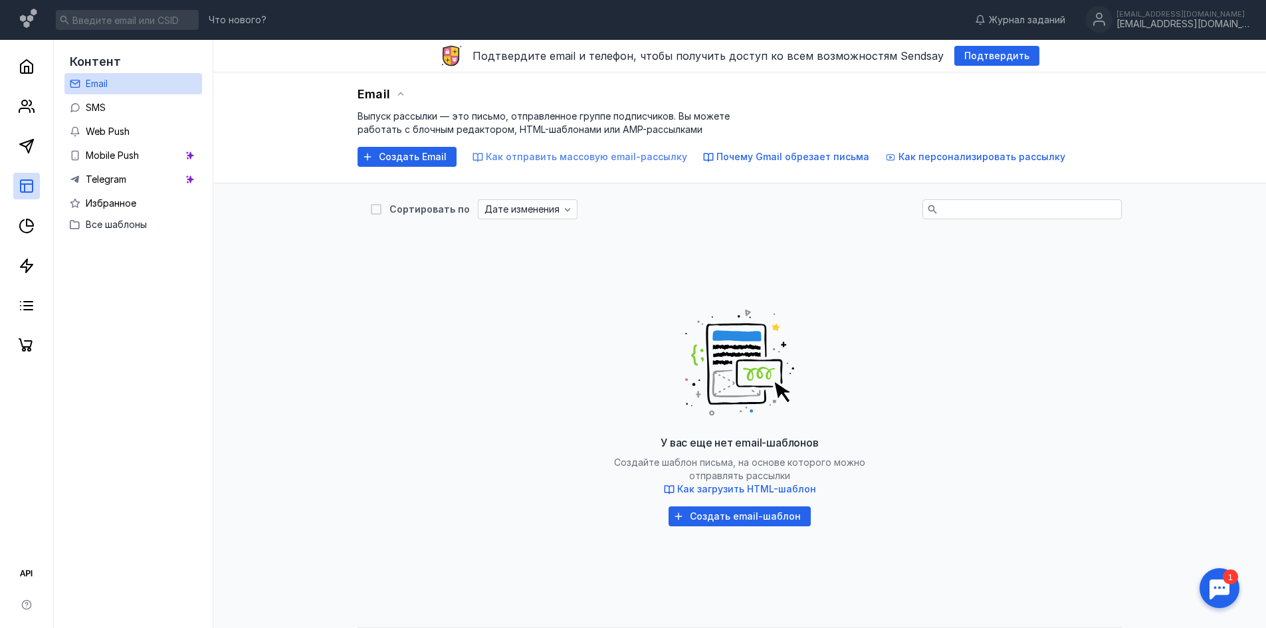
click at [597, 155] on span "Как отправить массовую email-рассылку" at bounding box center [586, 156] width 201 height 11
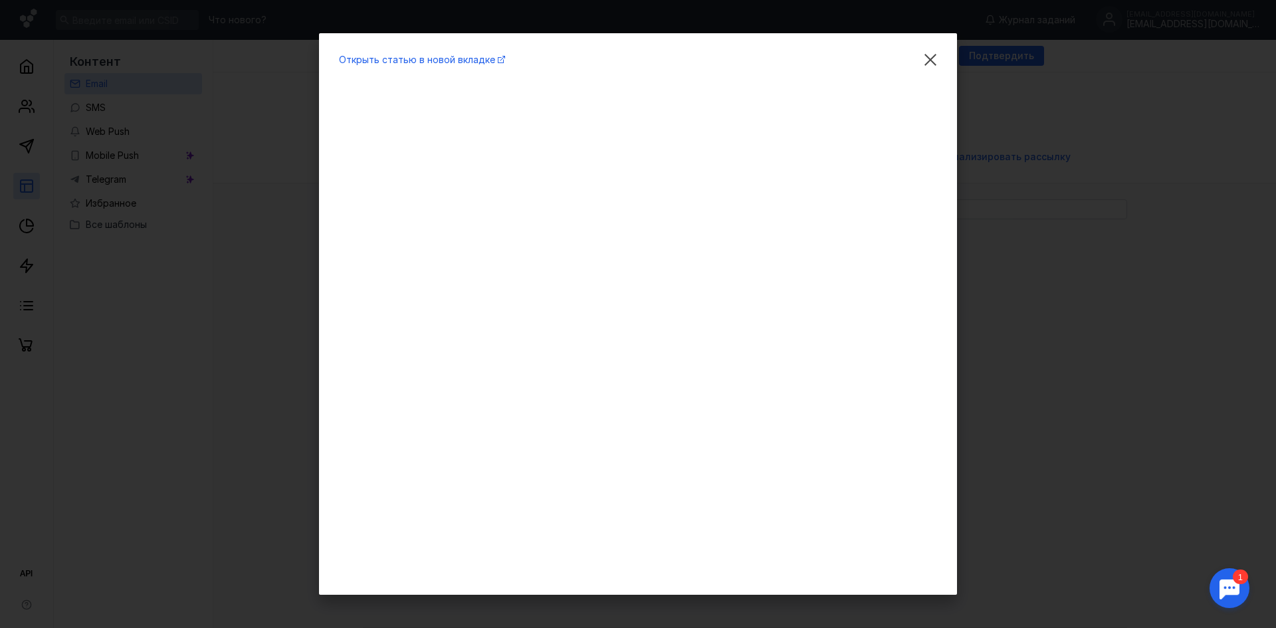
click at [910, 60] on div "Открыть статью в новой вкладке" at bounding box center [638, 59] width 598 height 13
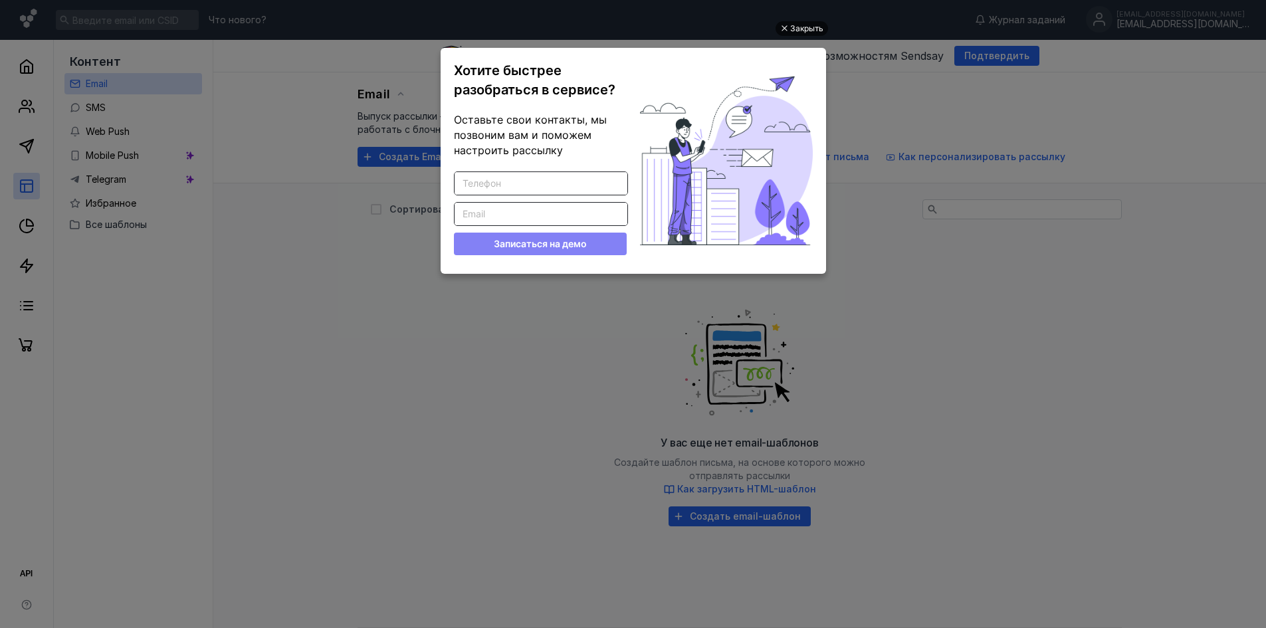
click at [793, 25] on div "Закрыть" at bounding box center [806, 28] width 33 height 15
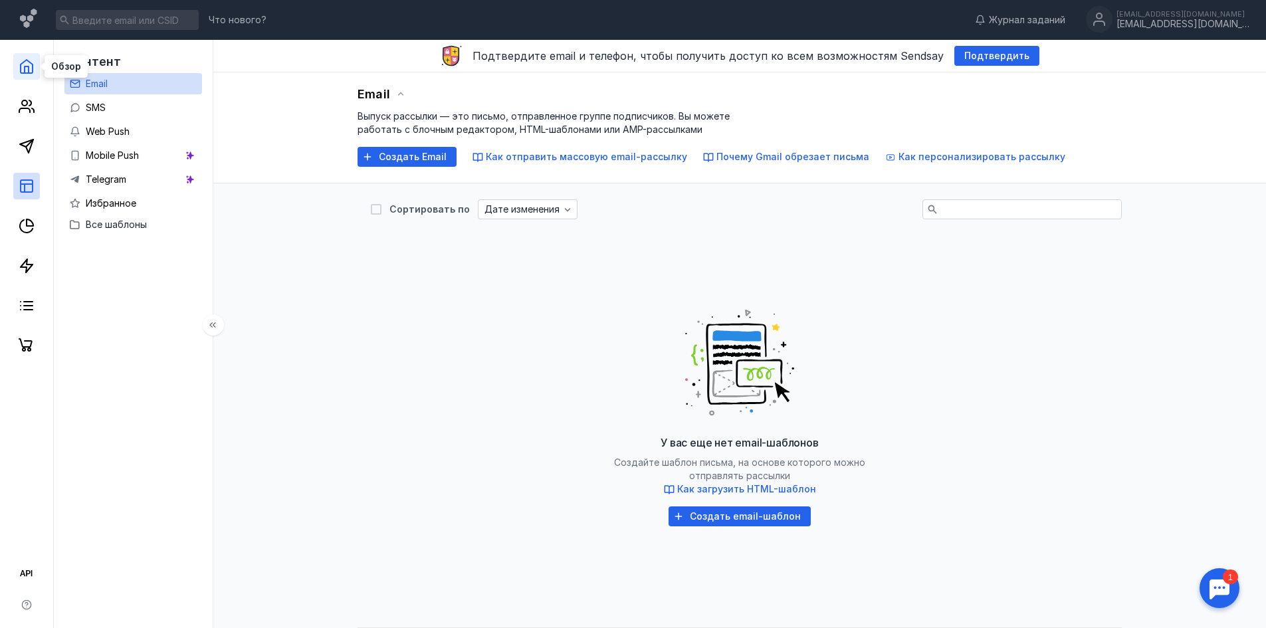
click at [28, 66] on polyline at bounding box center [27, 69] width 4 height 7
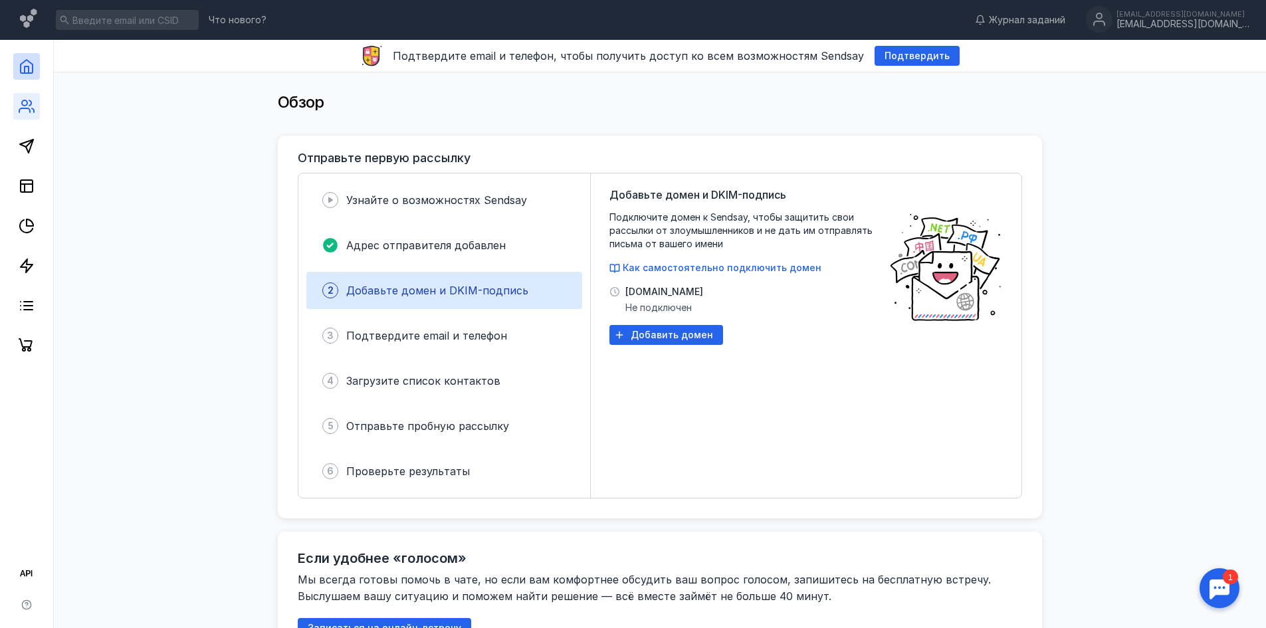
click at [18, 108] on link at bounding box center [26, 106] width 27 height 27
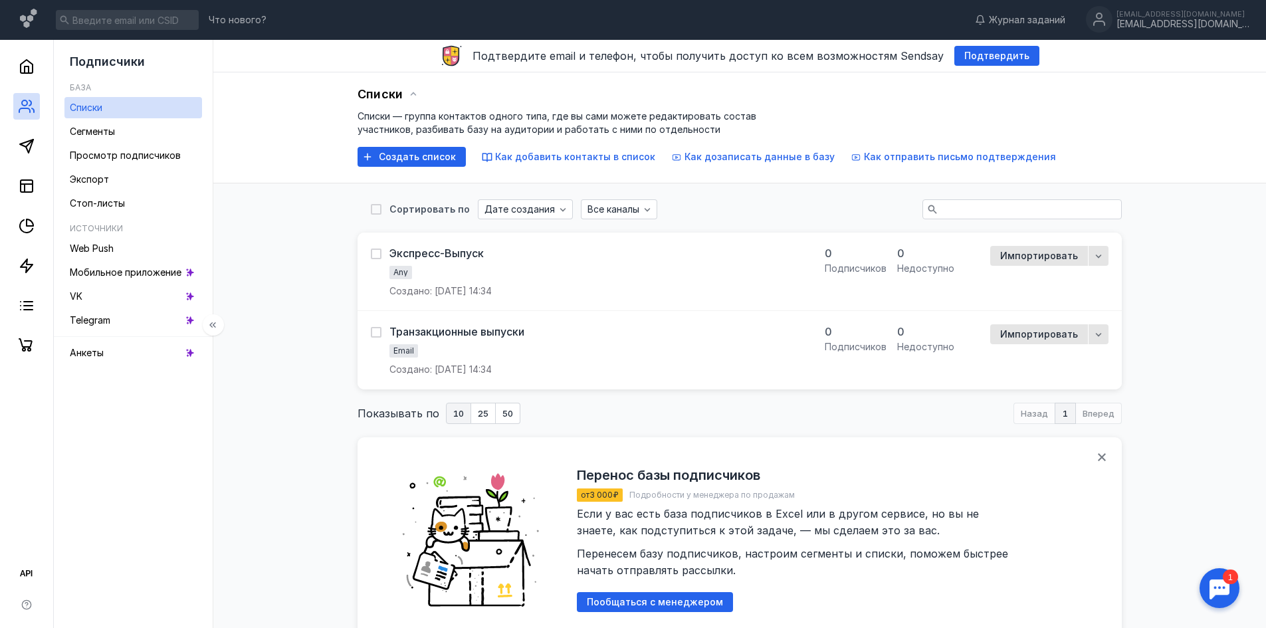
click at [42, 304] on div at bounding box center [26, 199] width 53 height 319
click at [32, 304] on icon at bounding box center [27, 306] width 16 height 16
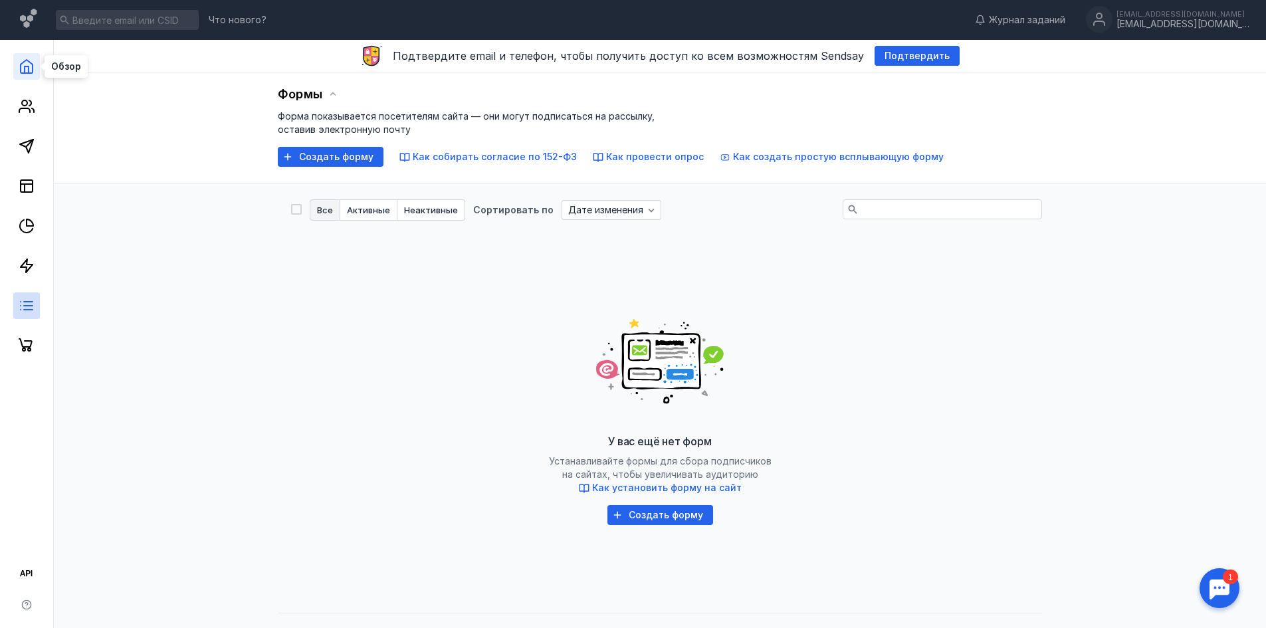
click at [26, 67] on polyline at bounding box center [27, 69] width 4 height 7
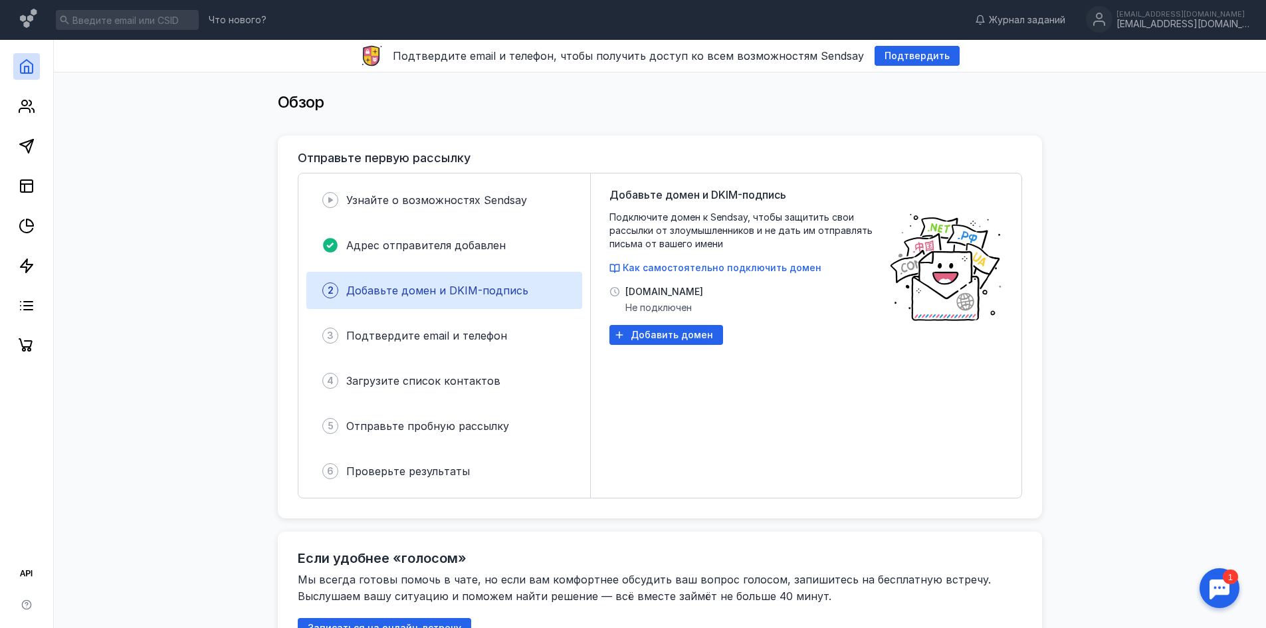
click at [629, 294] on span "[DOMAIN_NAME]" at bounding box center [664, 291] width 78 height 13
click at [1226, 21] on div "[EMAIL_ADDRESS][DOMAIN_NAME]" at bounding box center [1182, 24] width 133 height 11
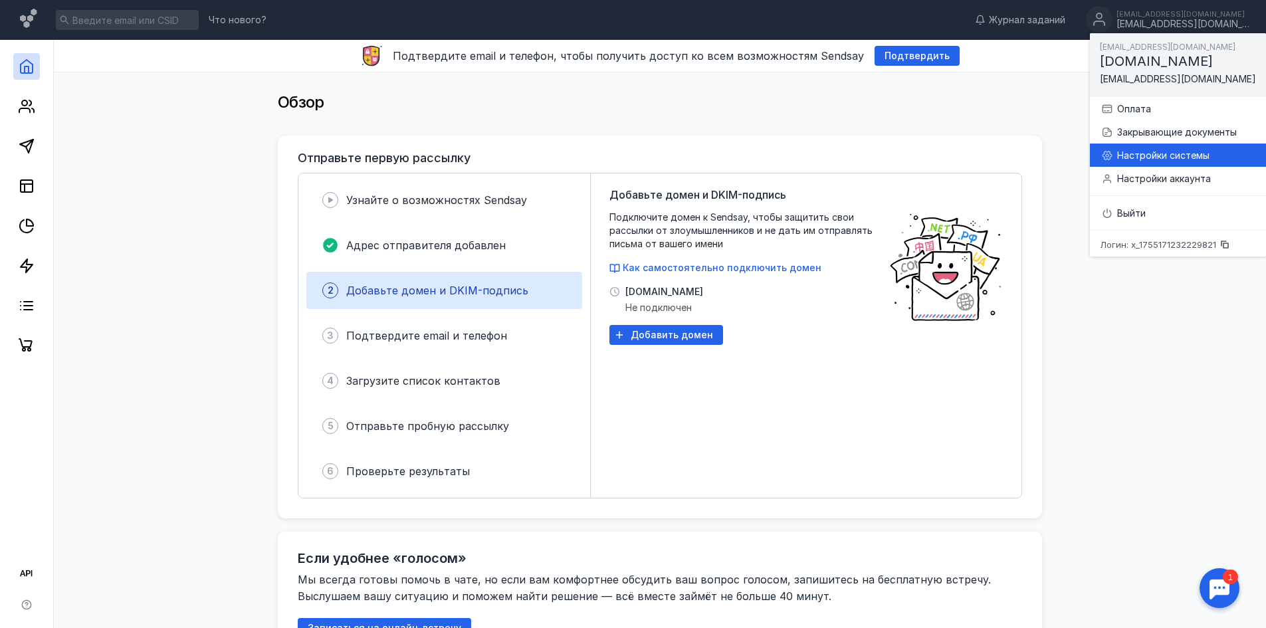
click at [1139, 160] on div "Настройки системы" at bounding box center [1186, 155] width 138 height 13
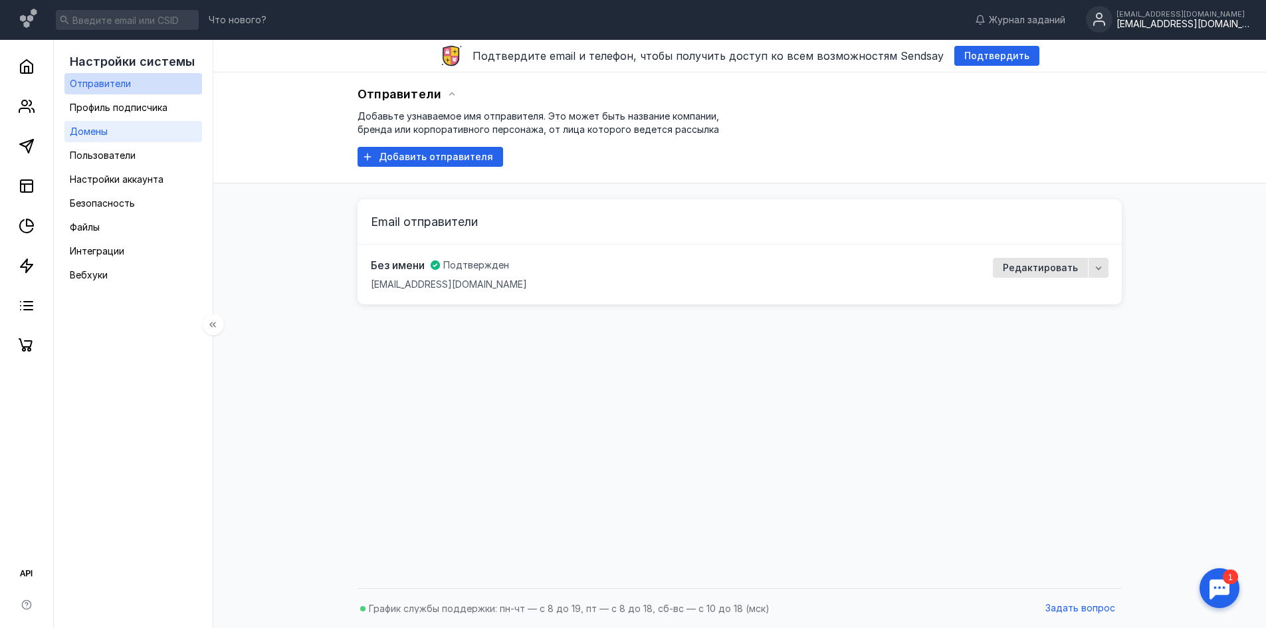
click at [100, 128] on span "Домены" at bounding box center [89, 131] width 38 height 11
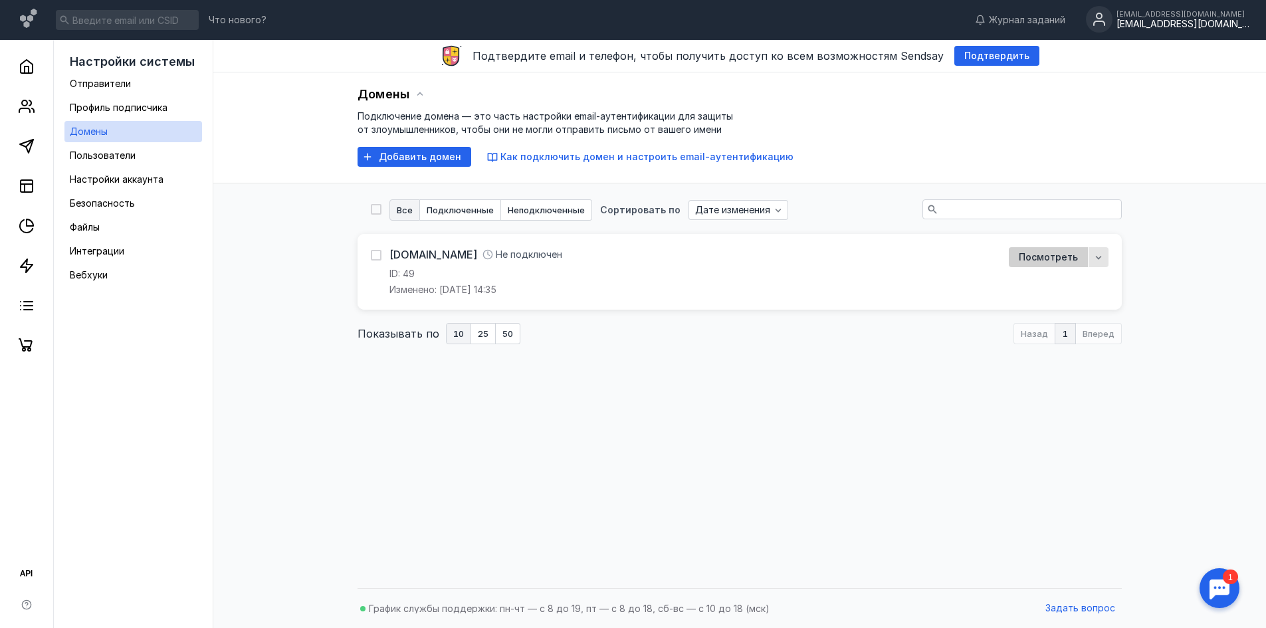
click at [1063, 252] on span "Посмотреть" at bounding box center [1048, 257] width 59 height 11
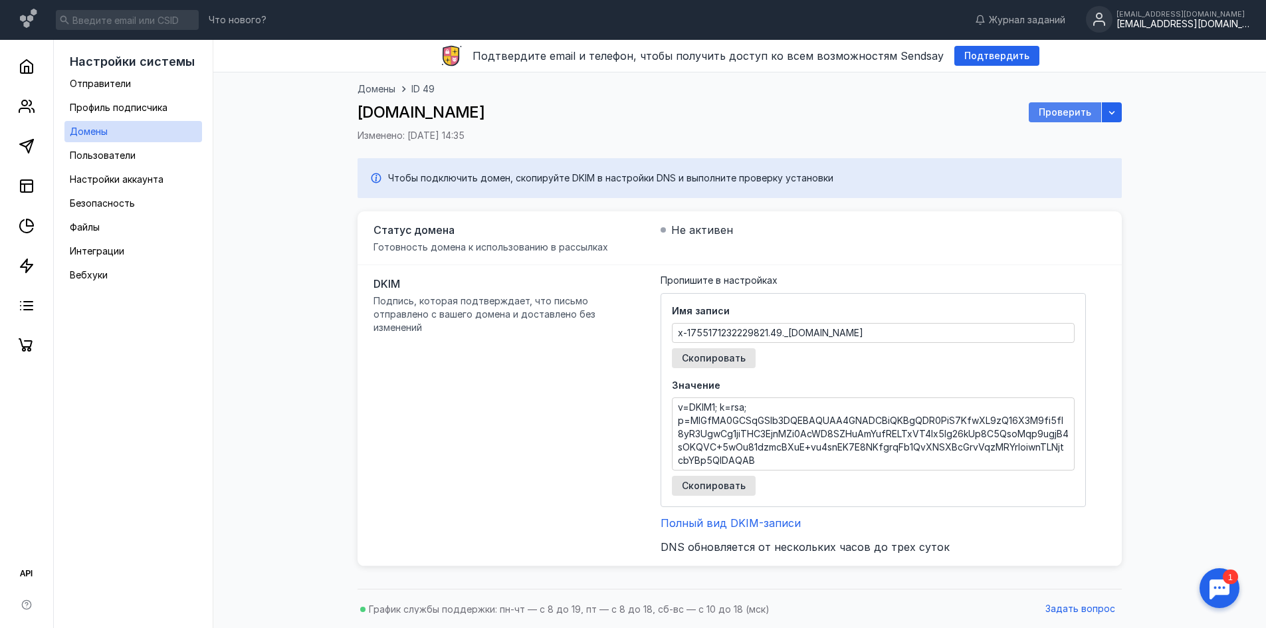
click at [1060, 116] on span "Проверить" at bounding box center [1065, 112] width 52 height 11
